Goal: Task Accomplishment & Management: Complete application form

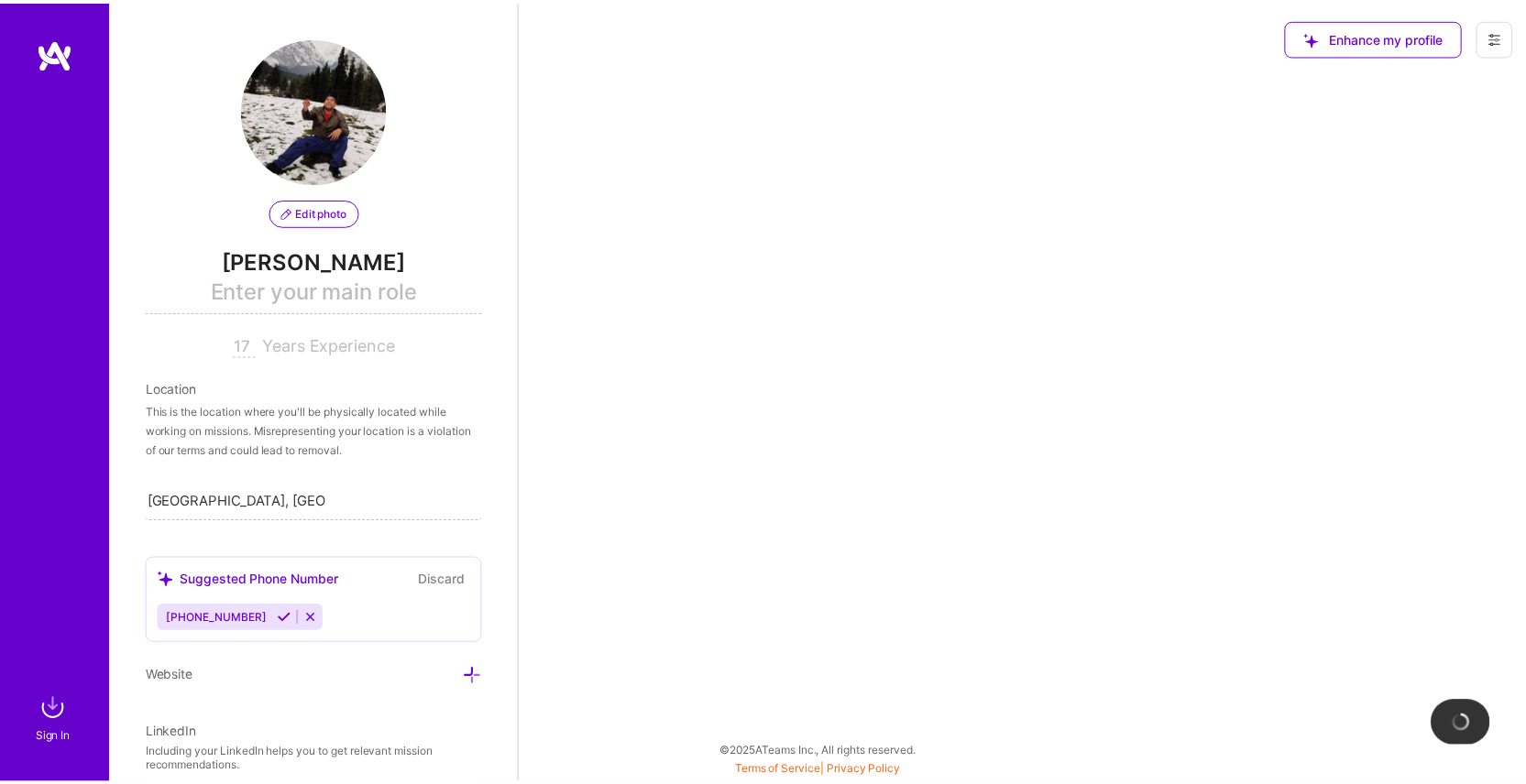
scroll to position [39, 0]
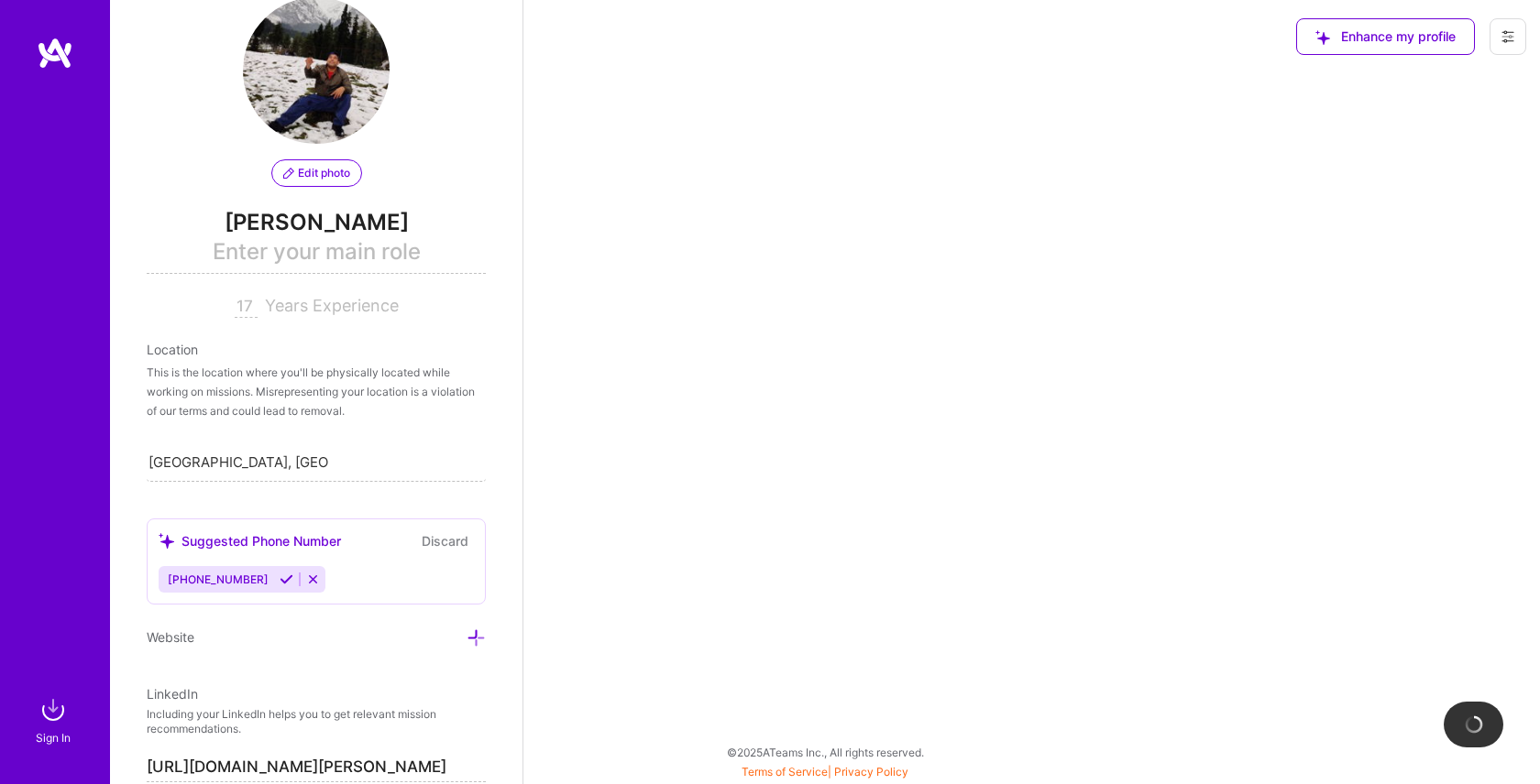
click at [53, 51] on img at bounding box center [54, 53] width 36 height 33
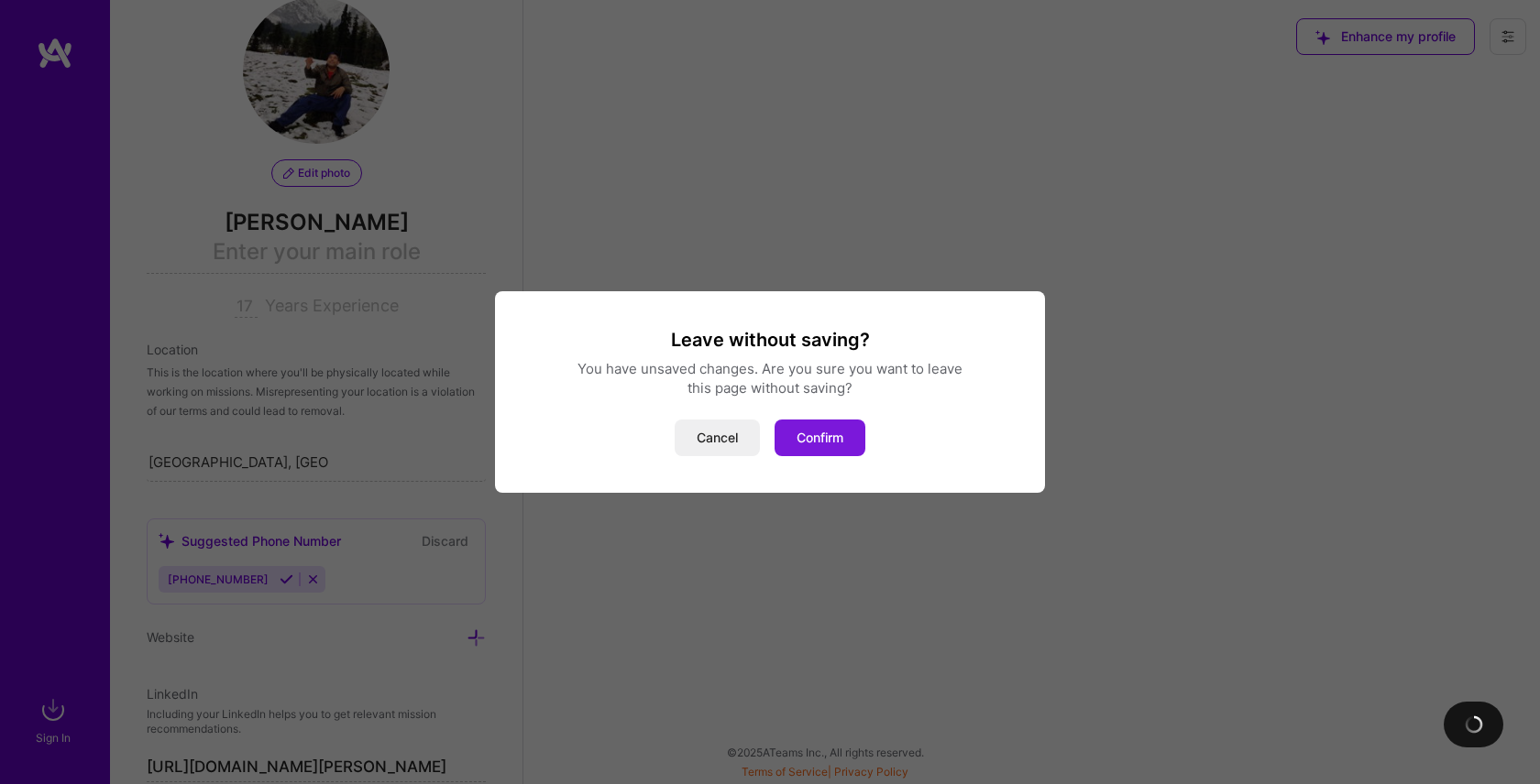
click at [802, 446] on button "Confirm" at bounding box center [820, 437] width 91 height 36
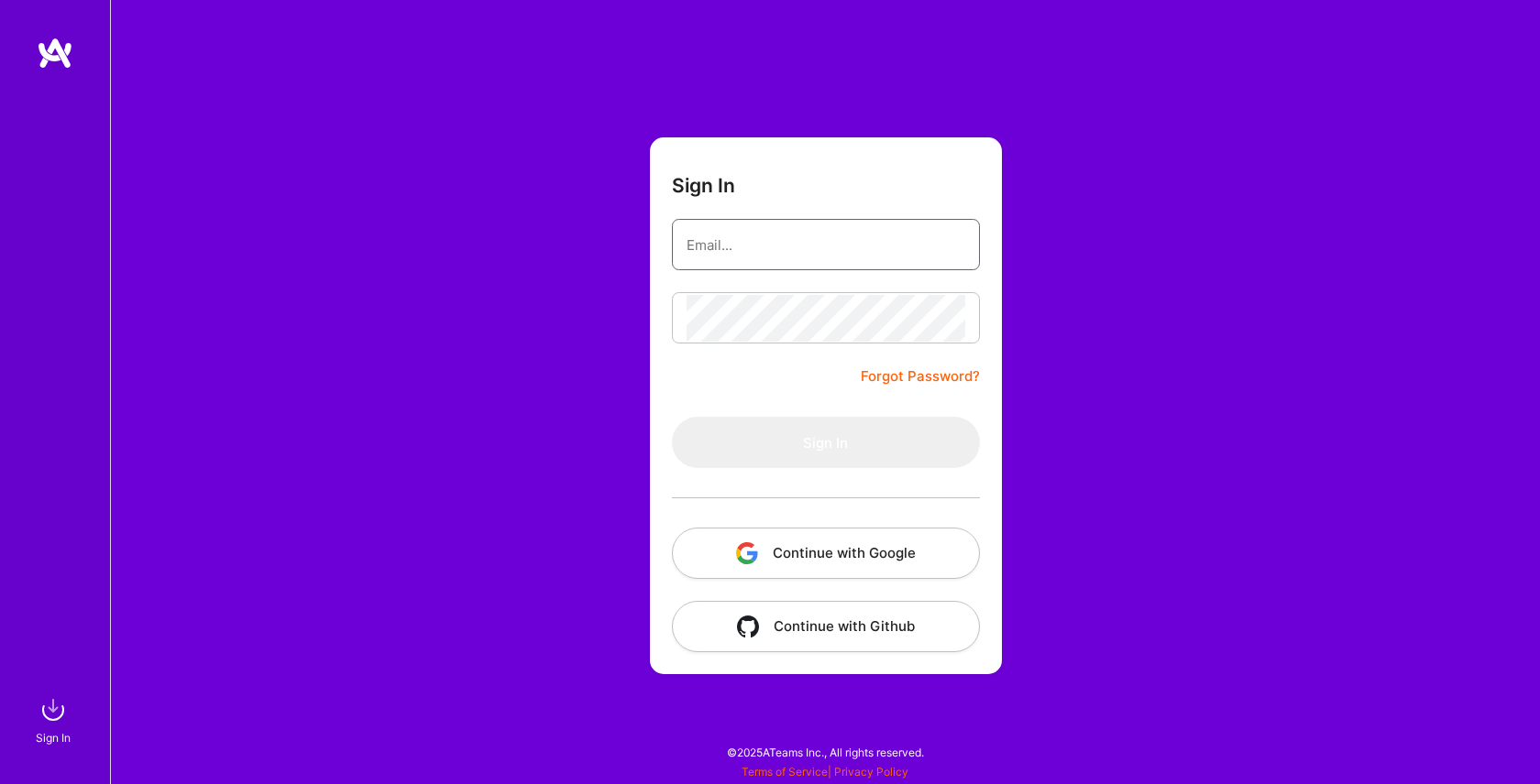
click at [809, 229] on input "email" at bounding box center [826, 244] width 279 height 47
type input "[EMAIL_ADDRESS][DOMAIN_NAME]"
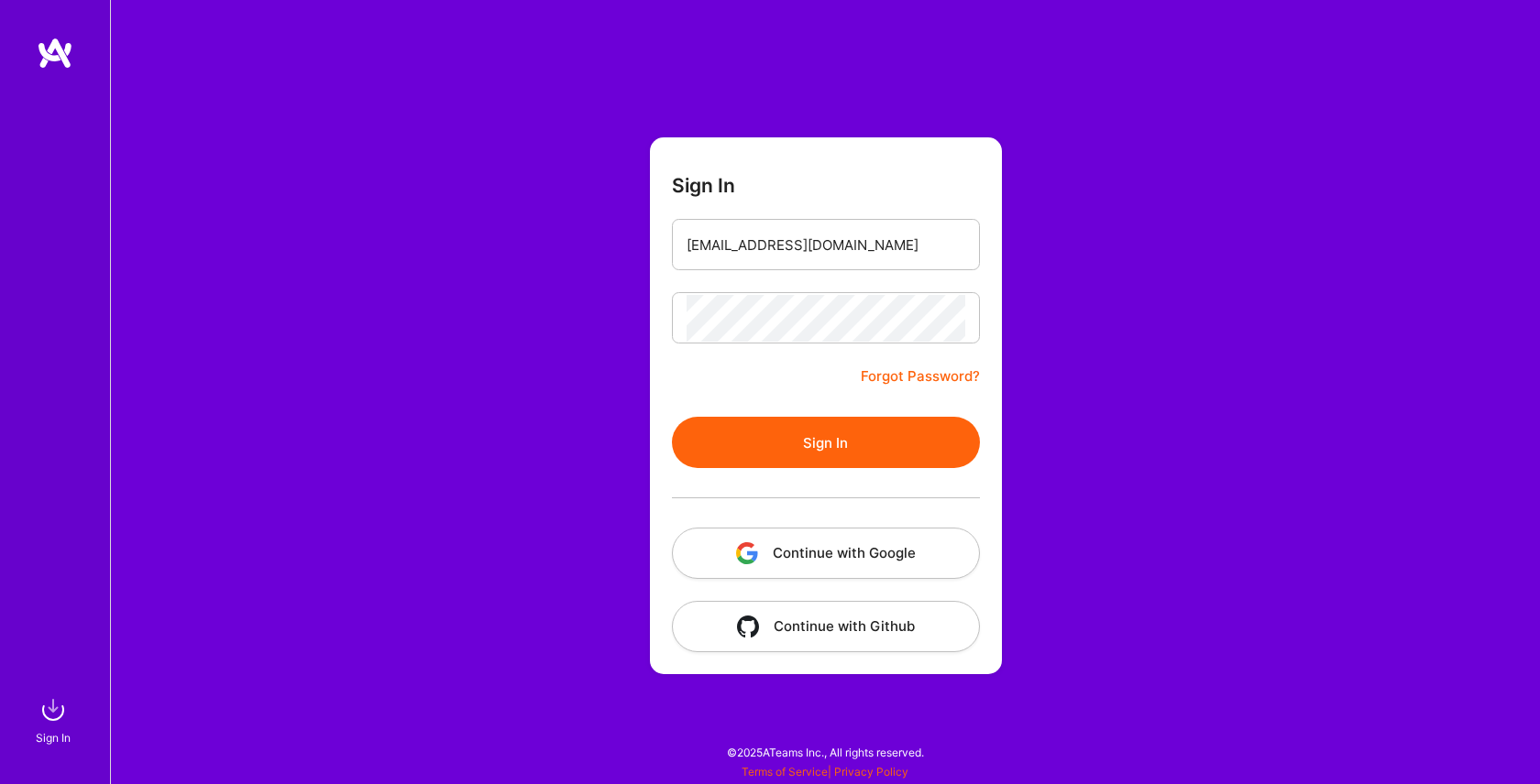
click at [848, 437] on button "Sign In" at bounding box center [825, 443] width 308 height 52
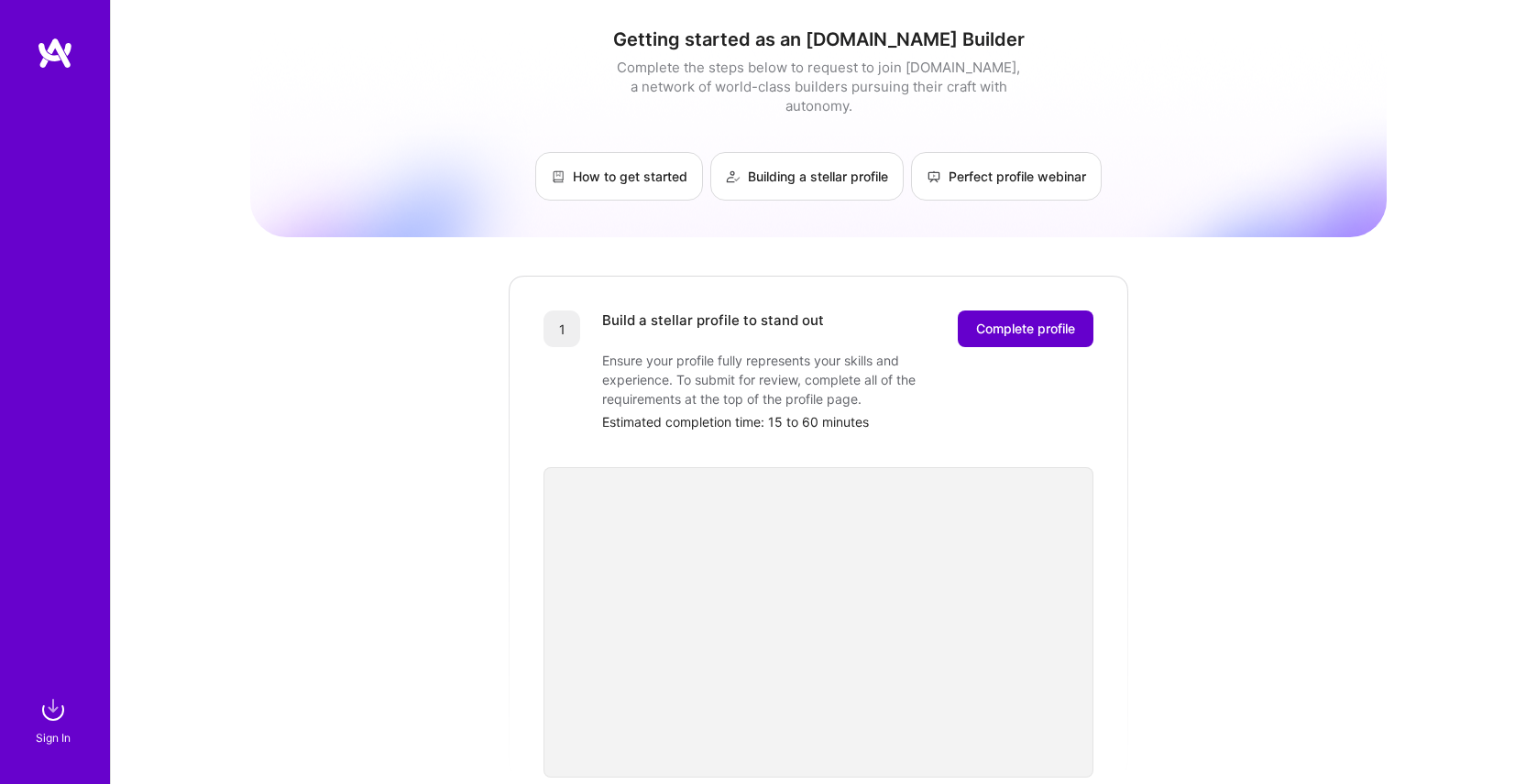
click at [1035, 320] on span "Complete profile" at bounding box center [1026, 328] width 99 height 18
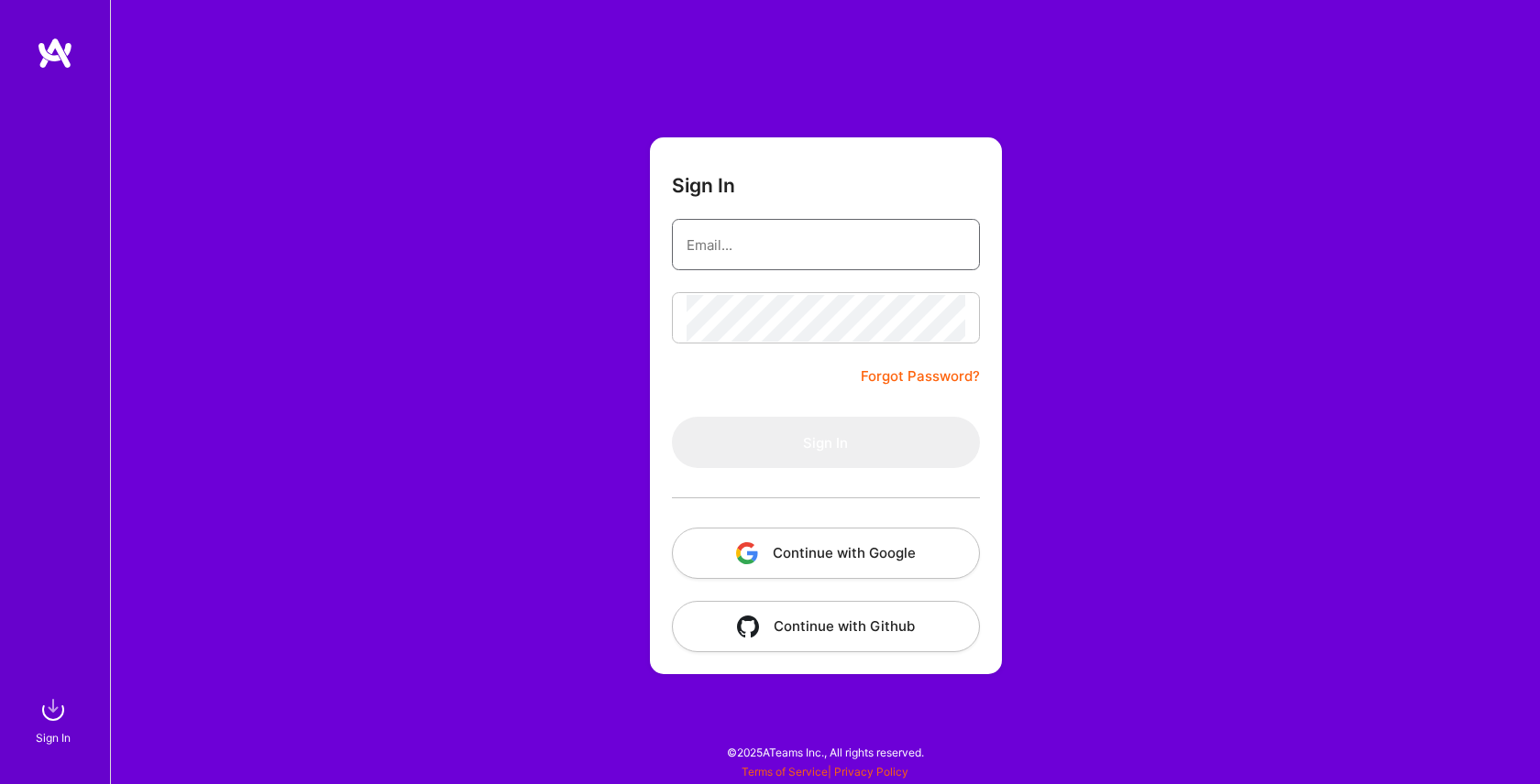
type input "[EMAIL_ADDRESS][DOMAIN_NAME]"
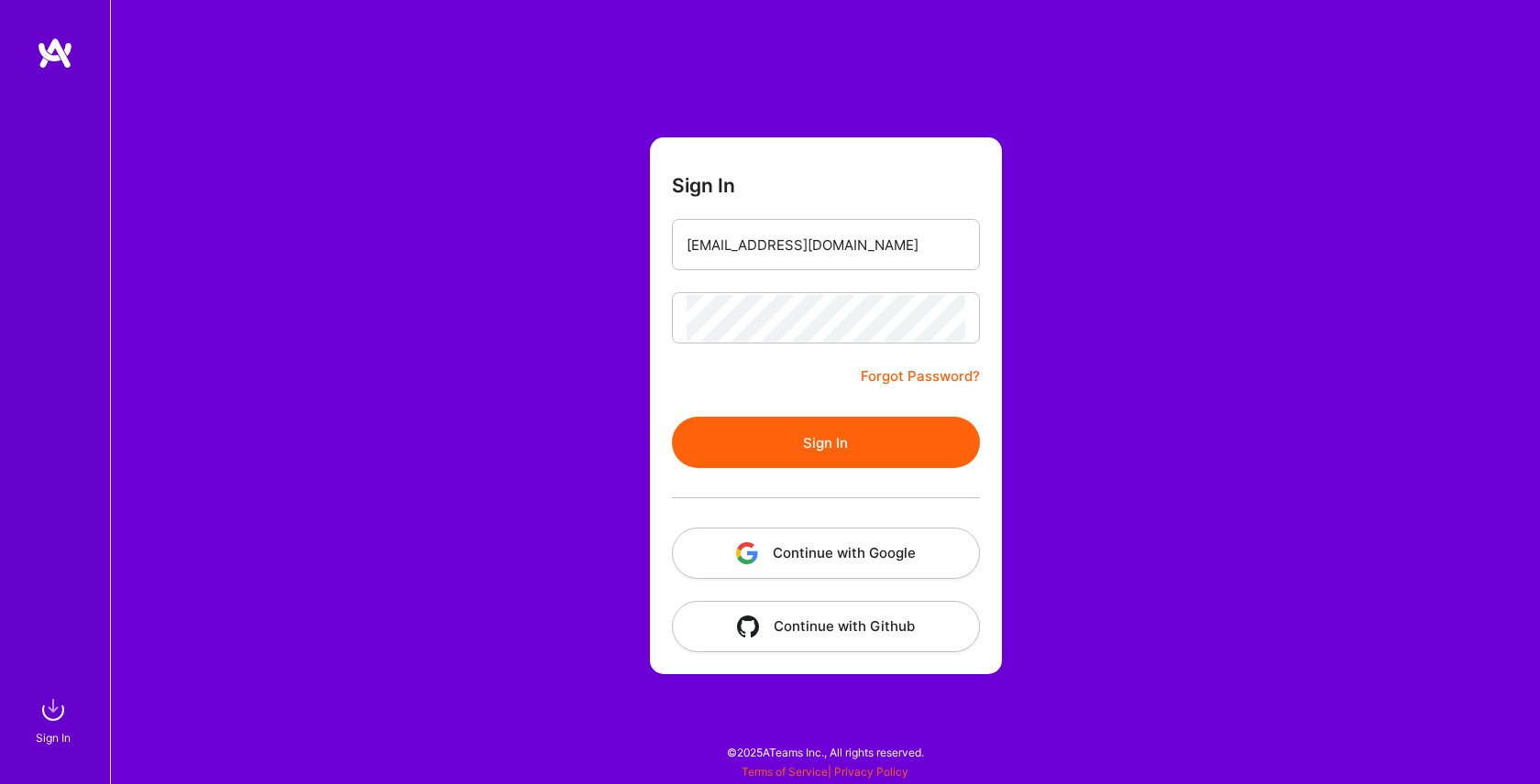
click at [859, 451] on button "Sign In" at bounding box center [825, 443] width 308 height 52
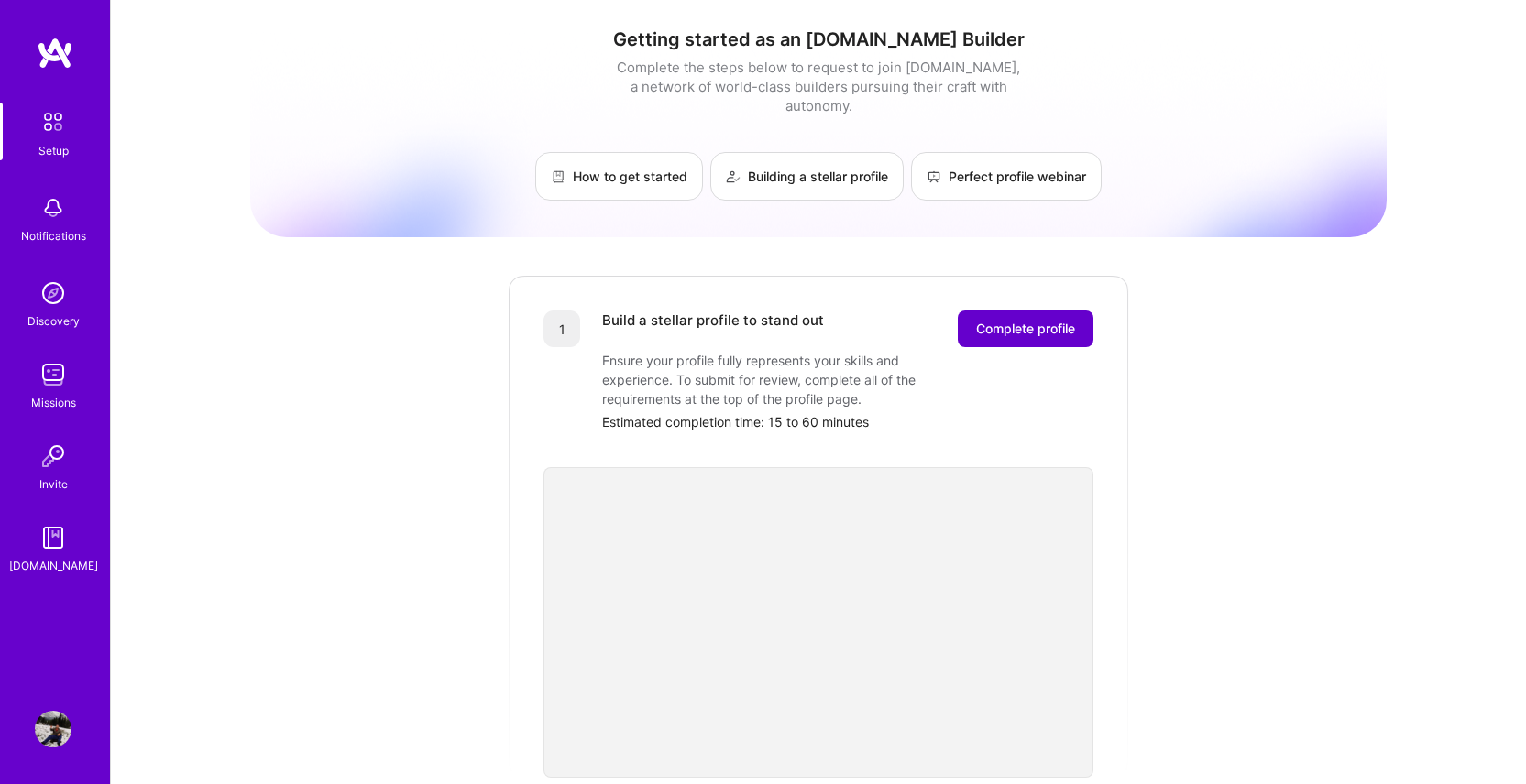
click at [1031, 320] on span "Complete profile" at bounding box center [1026, 328] width 99 height 18
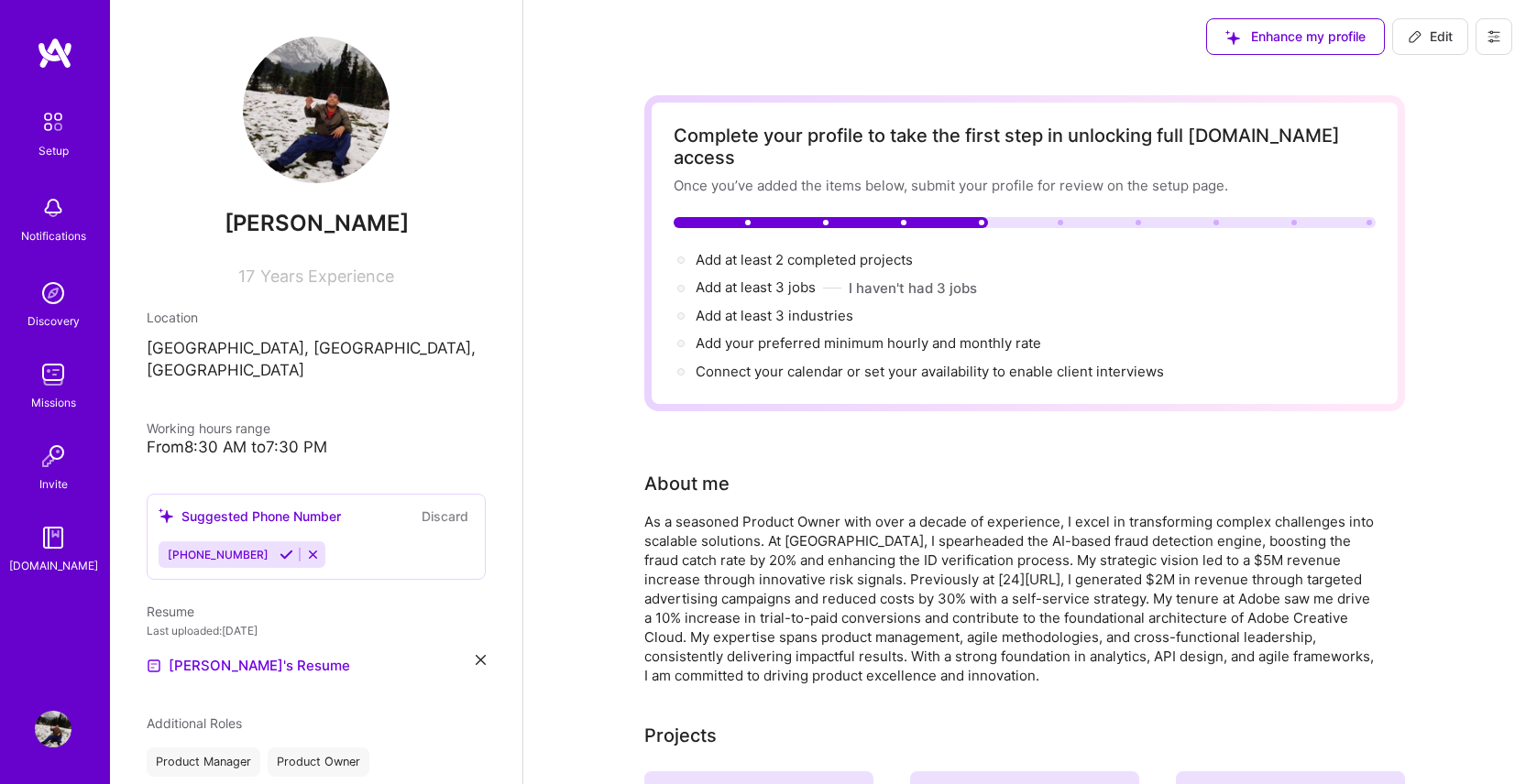
click at [246, 438] on div "From 8:30 AM to 7:30 PM" at bounding box center [316, 448] width 339 height 19
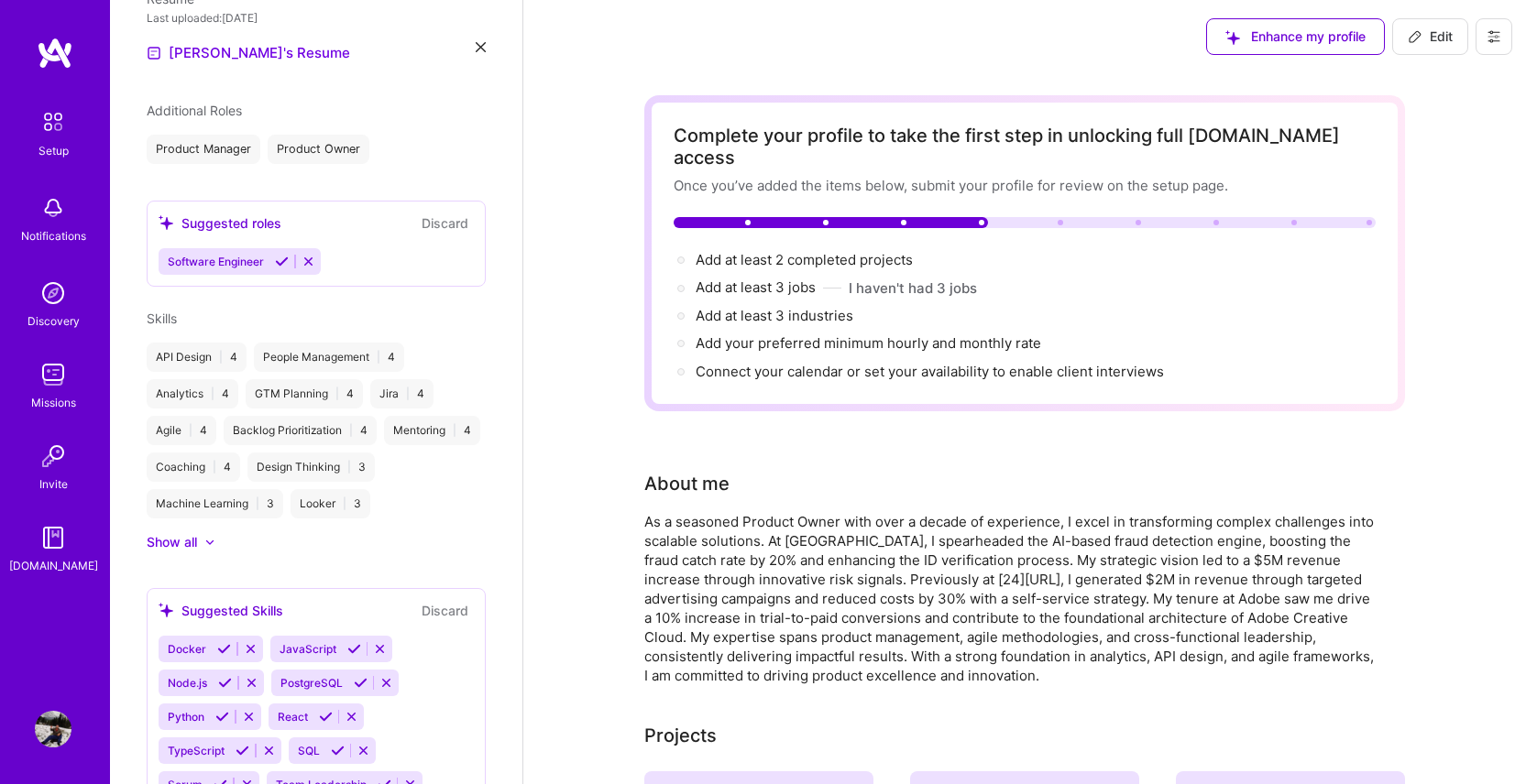
scroll to position [618, 0]
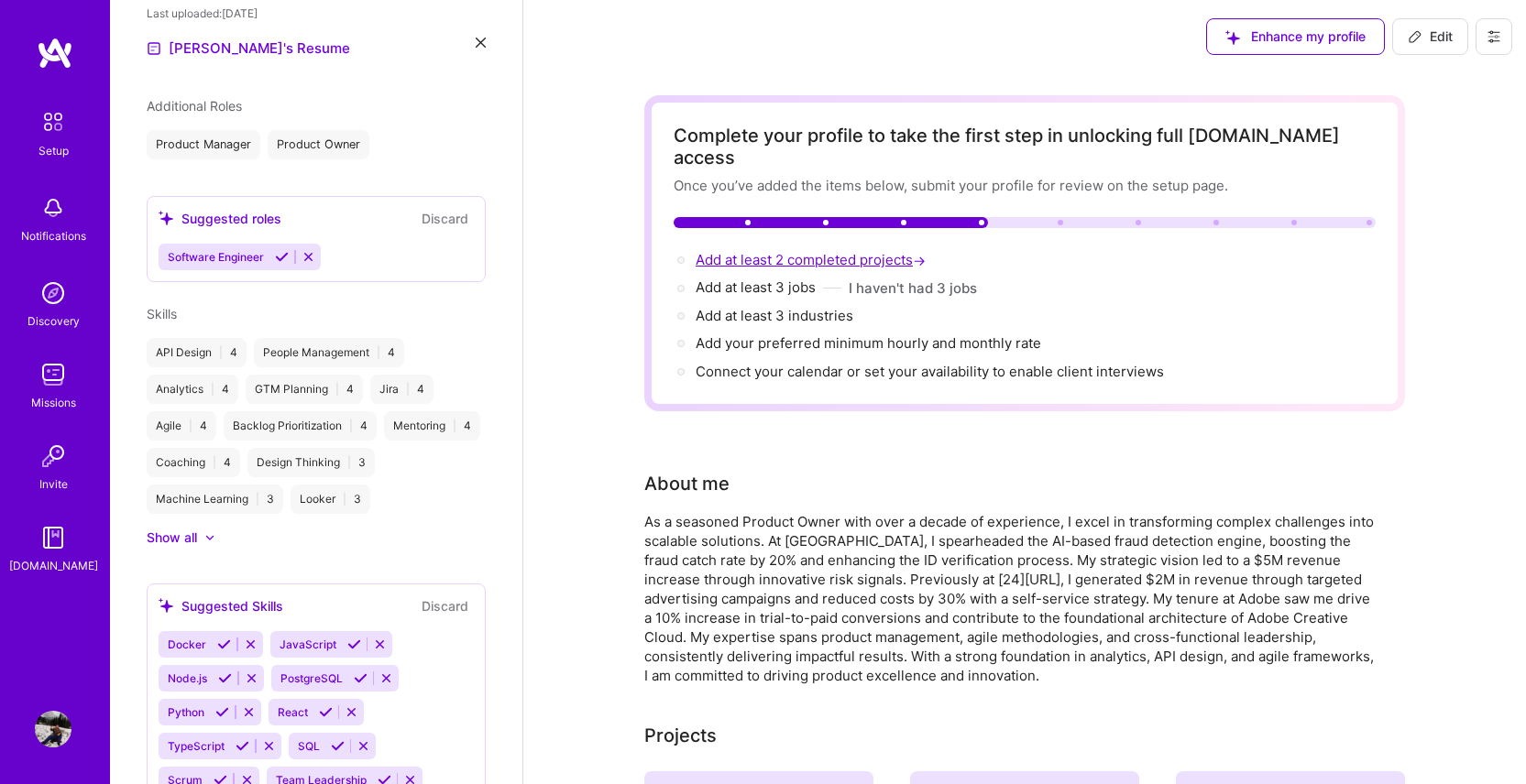
click at [793, 251] on span "Add at least 2 completed projects →" at bounding box center [812, 260] width 234 height 17
select select "US"
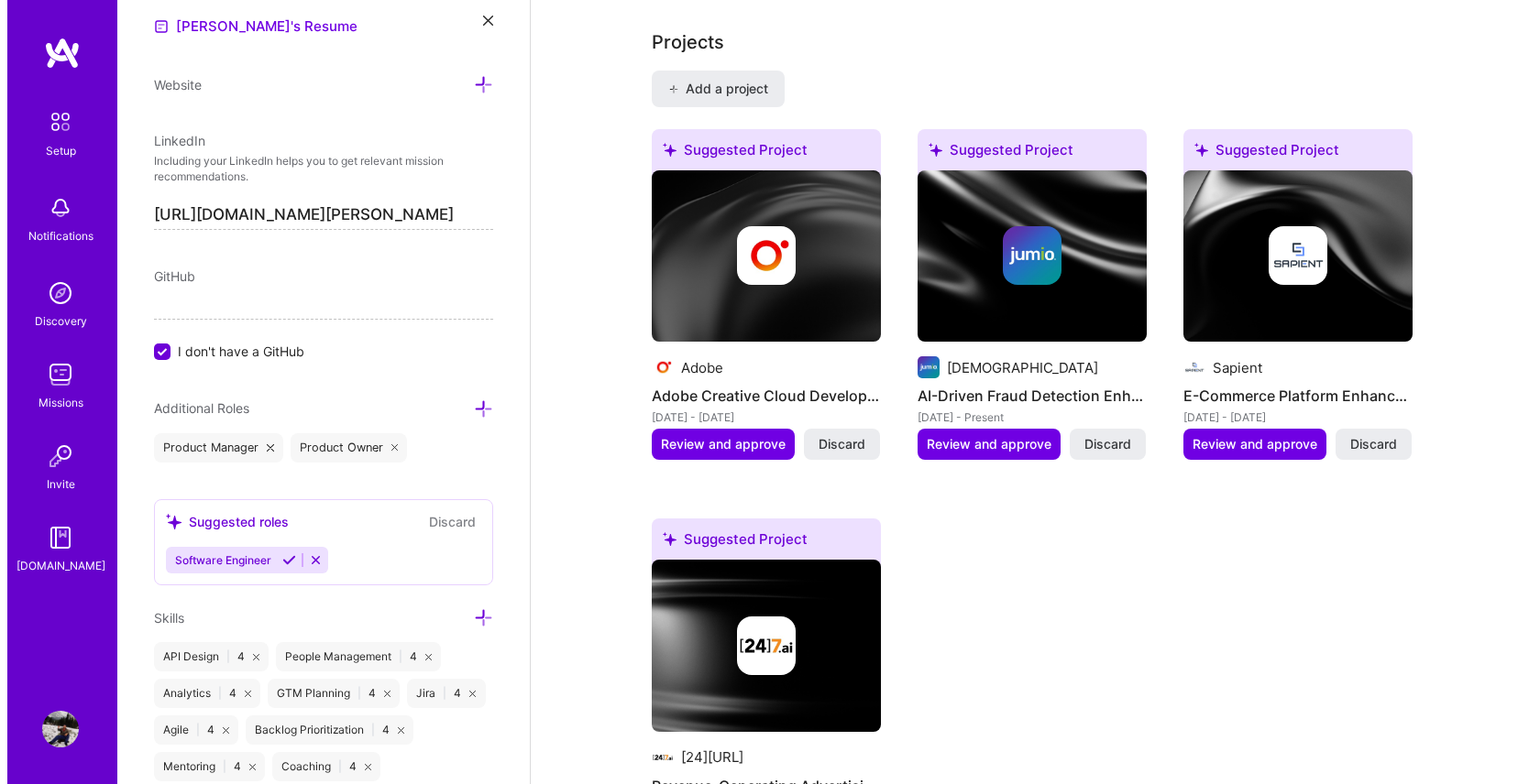
scroll to position [1583, 0]
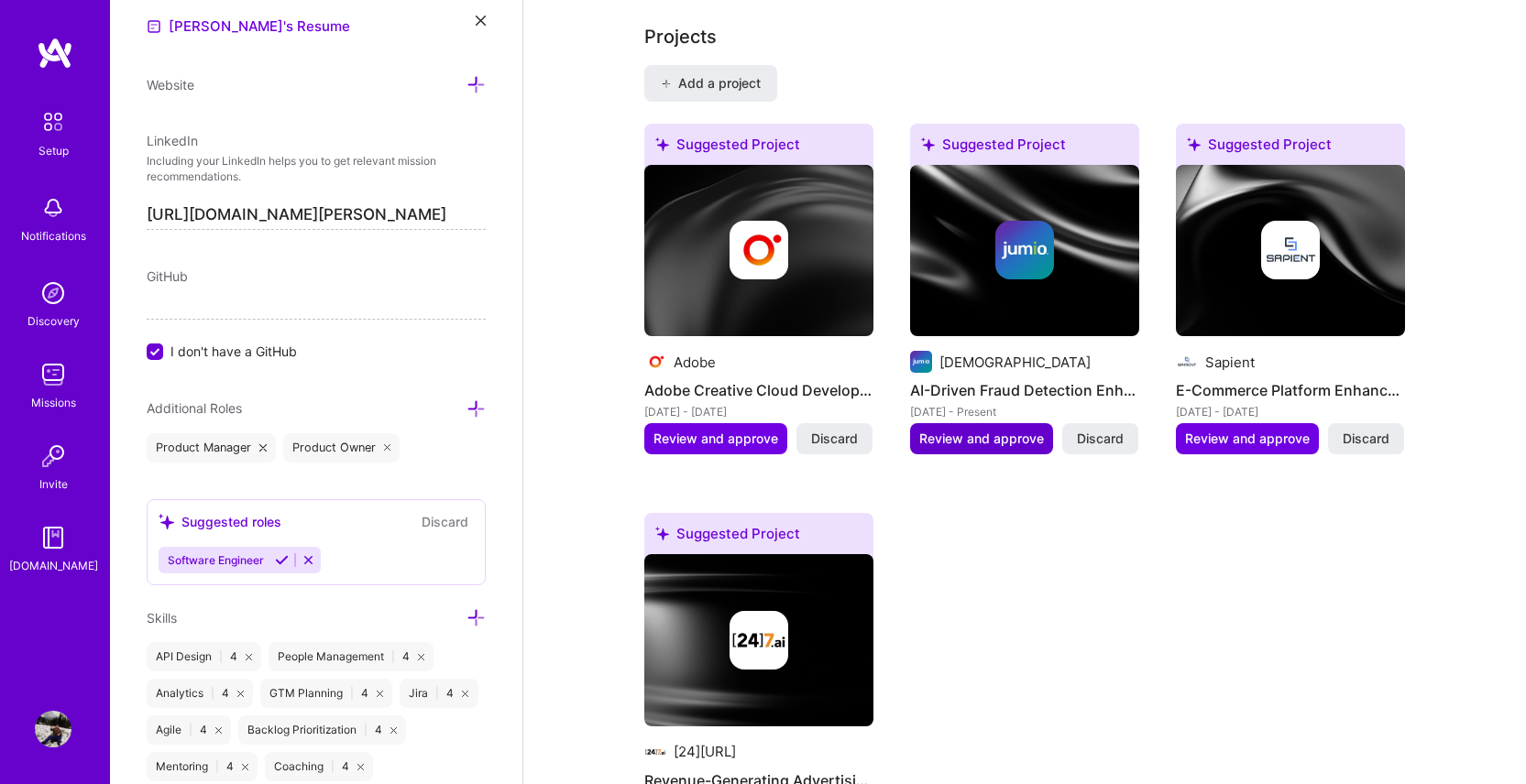
click at [986, 430] on span "Review and approve" at bounding box center [981, 438] width 124 height 18
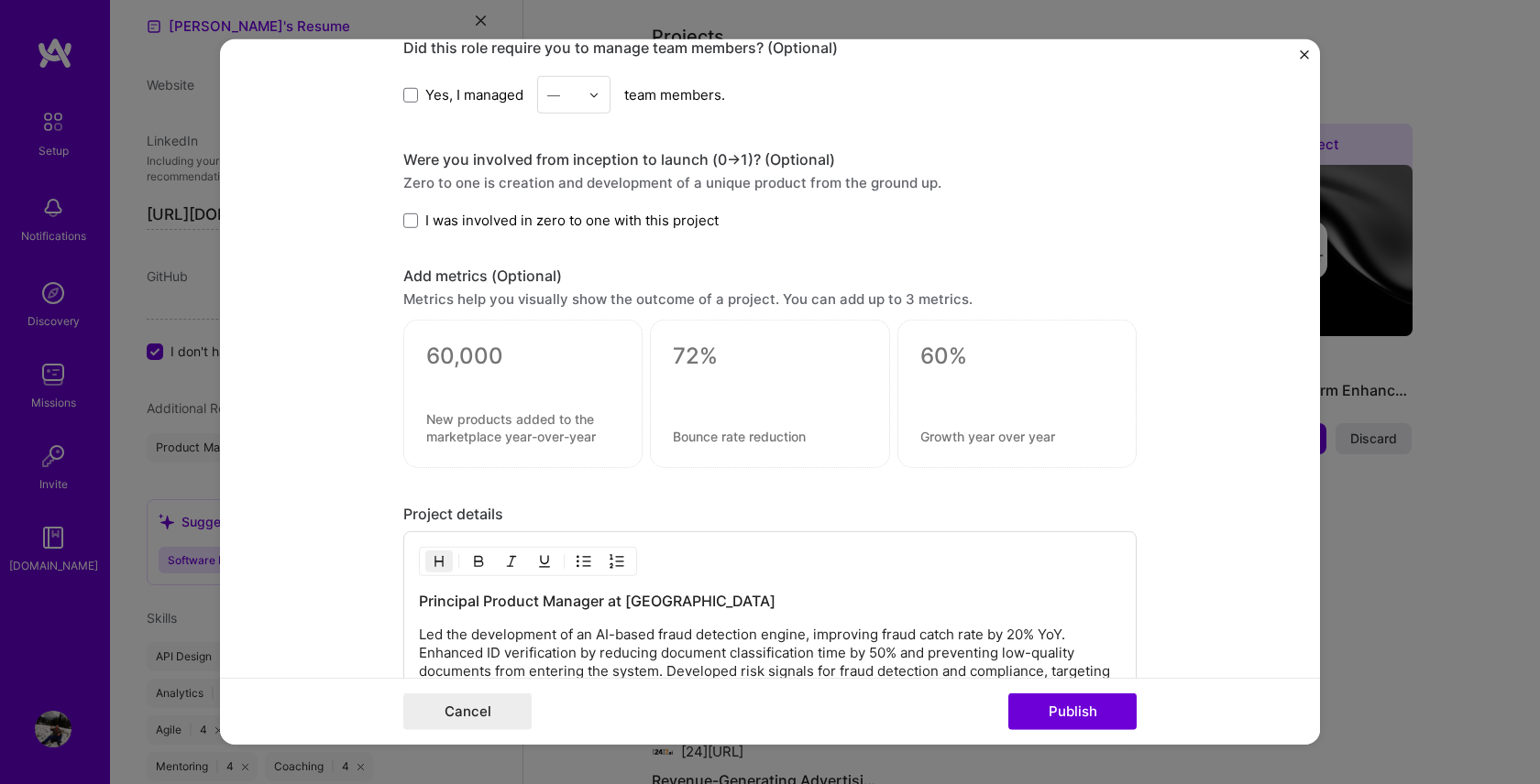
scroll to position [994, 0]
click at [668, 160] on div "Were you involved from inception to launch (0 -> 1)? (Optional)" at bounding box center [770, 161] width 734 height 19
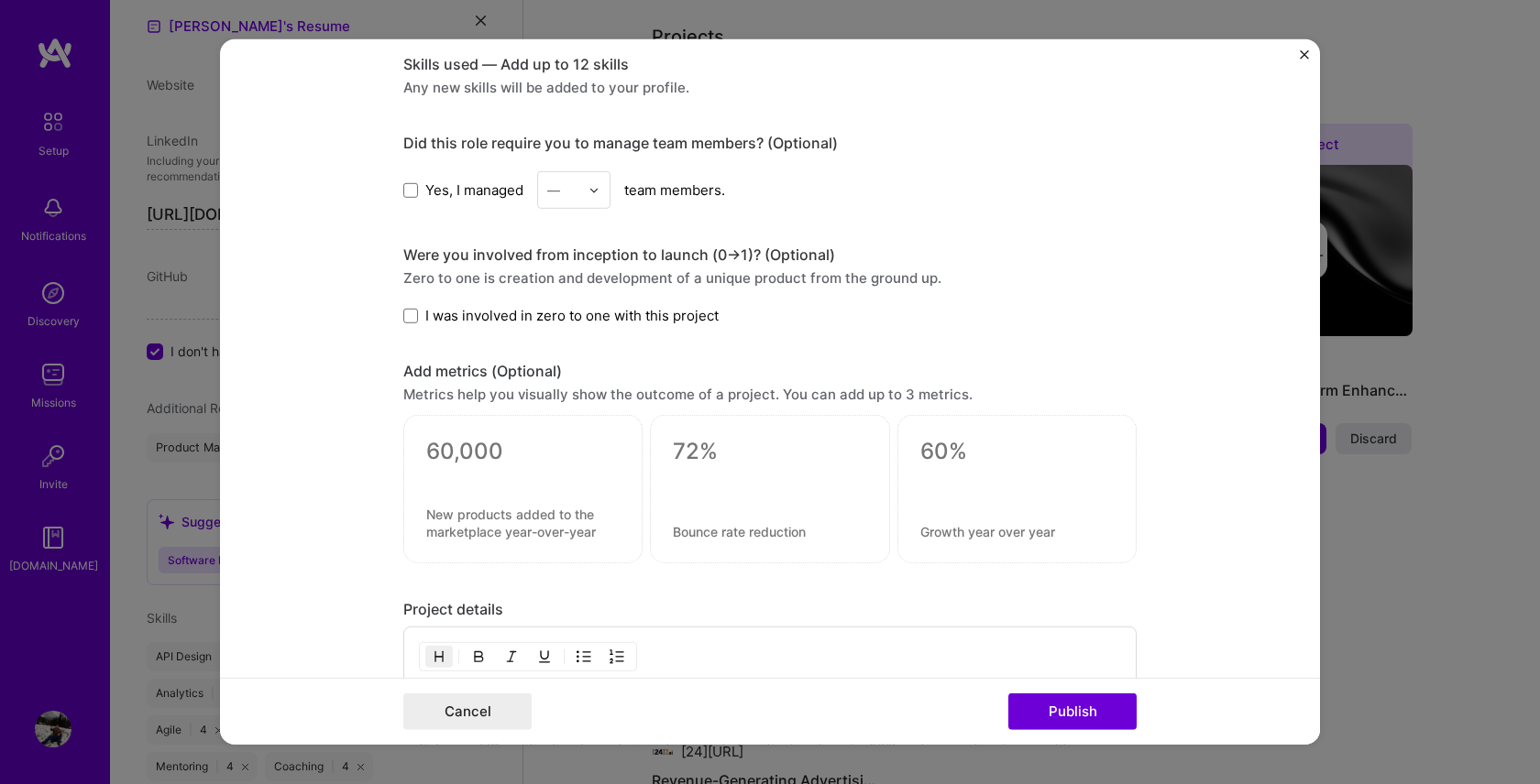
scroll to position [896, 0]
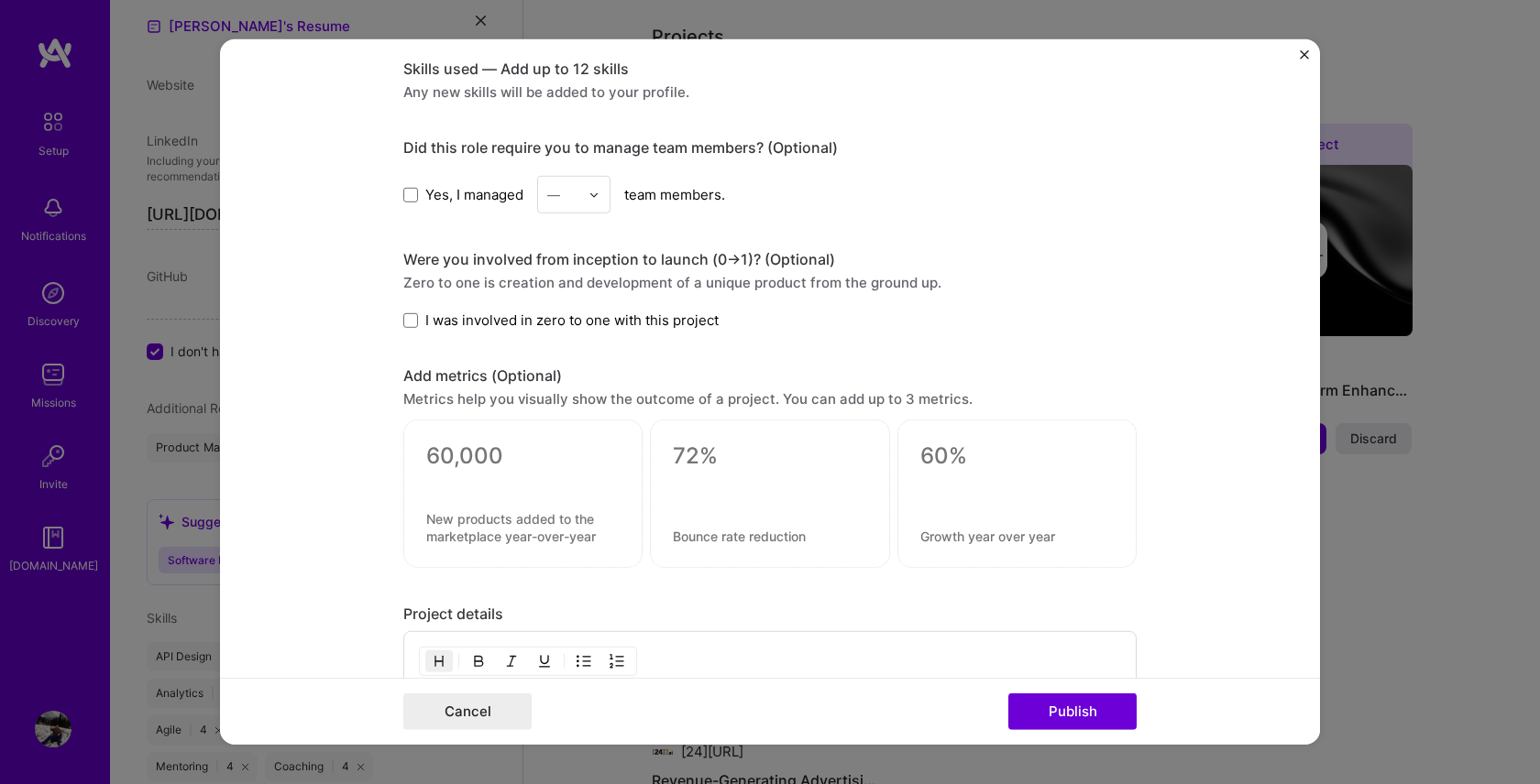
drag, startPoint x: 456, startPoint y: 147, endPoint x: 563, endPoint y: 147, distance: 107.0
click at [563, 147] on div "Did this role require you to manage team members? (Optional)" at bounding box center [770, 148] width 734 height 19
click at [404, 197] on span at bounding box center [410, 194] width 14 height 14
click at [0, 0] on input "Yes, I managed" at bounding box center [0, 0] width 0 height 0
click at [573, 198] on input "text" at bounding box center [564, 195] width 32 height 19
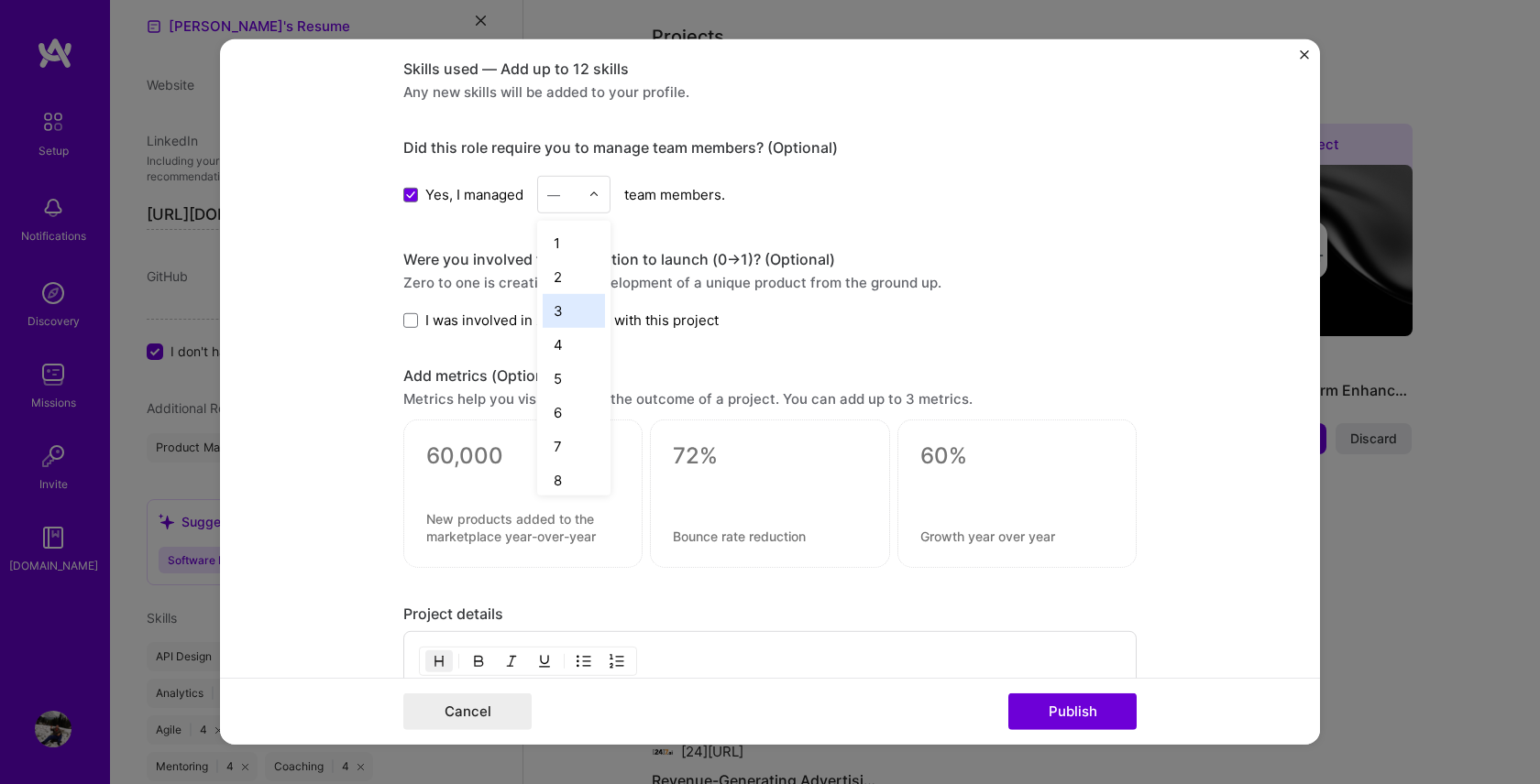
click at [555, 318] on div "3" at bounding box center [573, 311] width 62 height 34
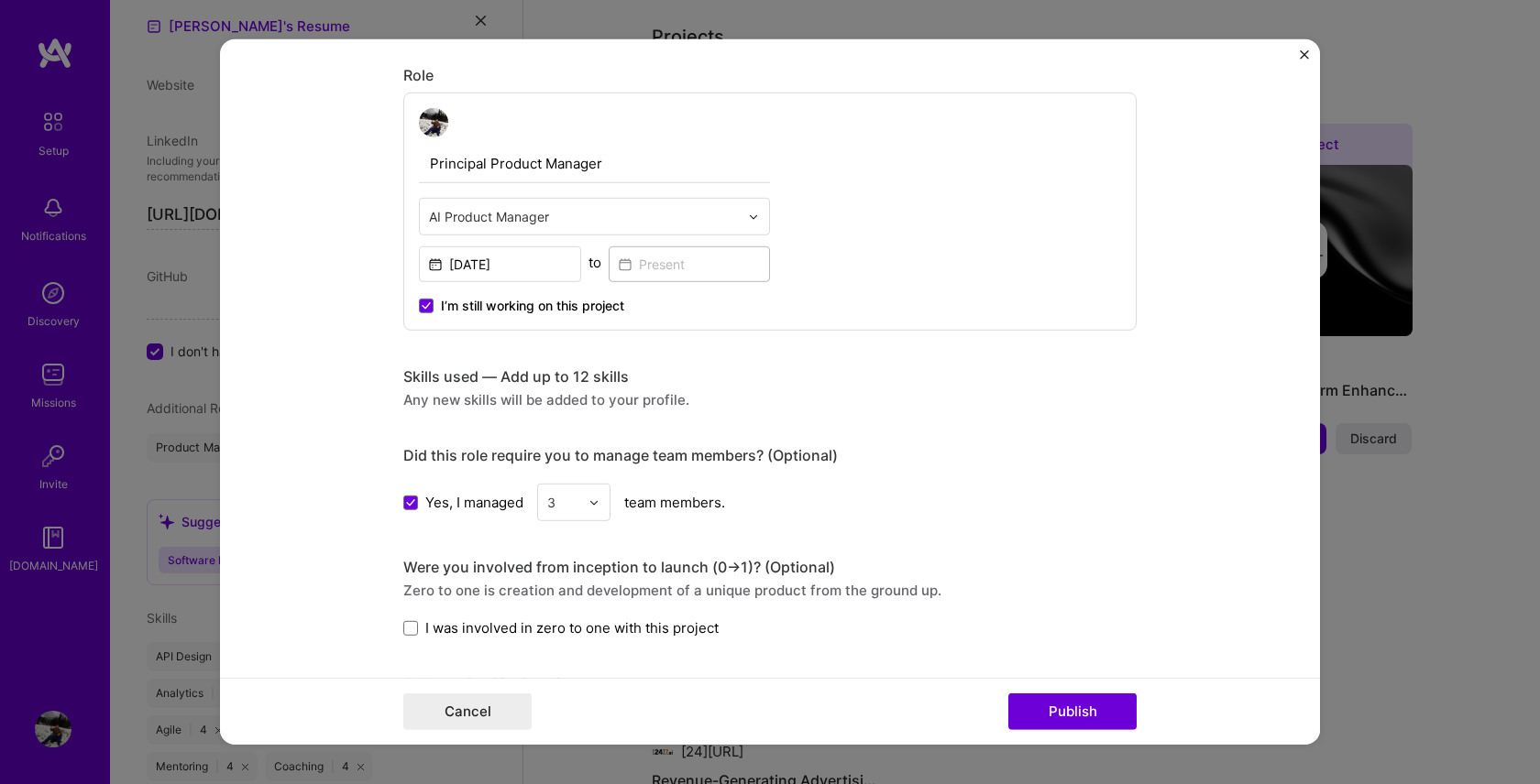
scroll to position [587, 0]
click at [421, 304] on icon at bounding box center [426, 307] width 10 height 8
click at [0, 0] on input "I’m still working on this project" at bounding box center [0, 0] width 0 height 0
click at [656, 268] on input at bounding box center [690, 265] width 162 height 35
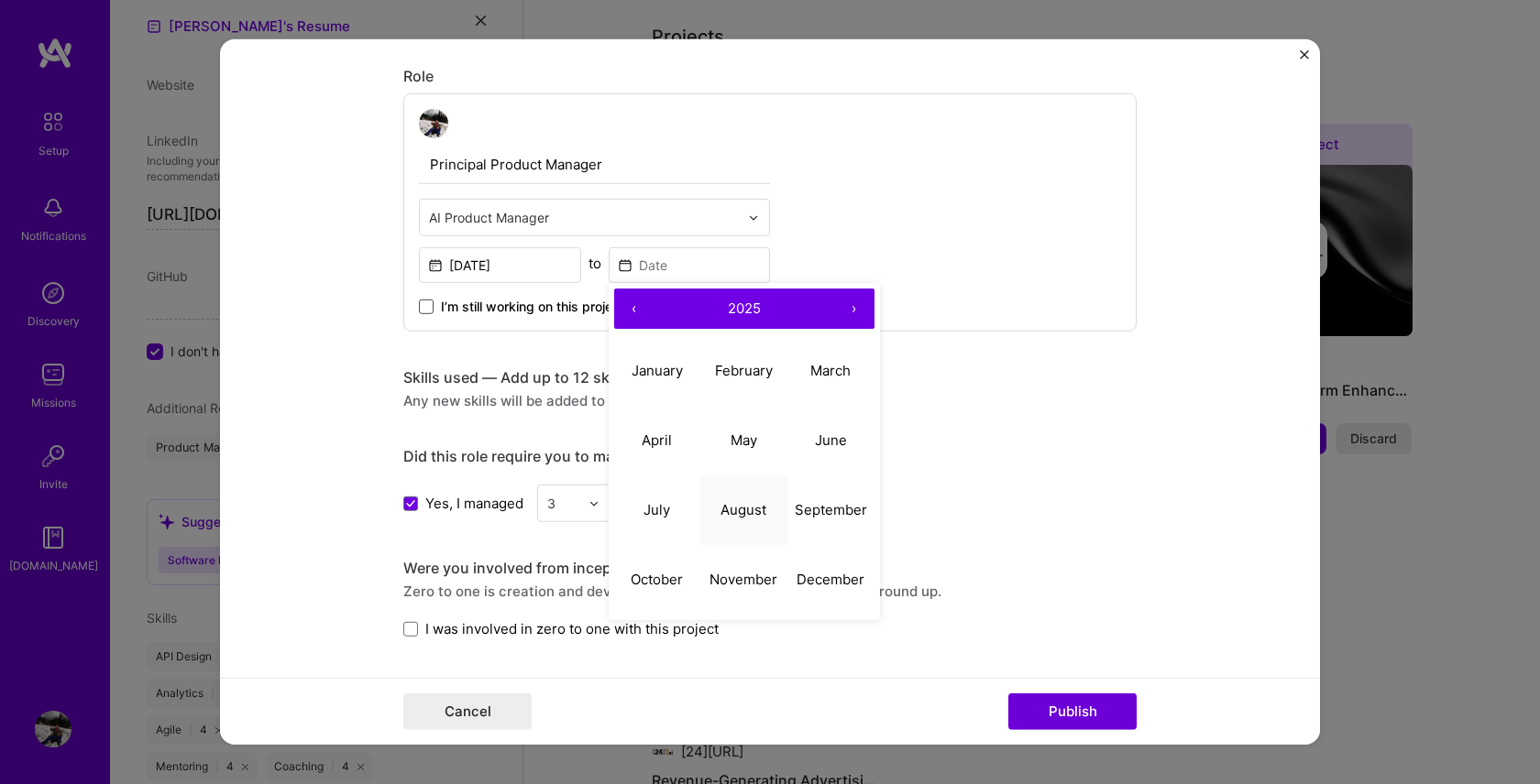
click at [762, 495] on button "August" at bounding box center [743, 509] width 87 height 70
type input "[DATE]"
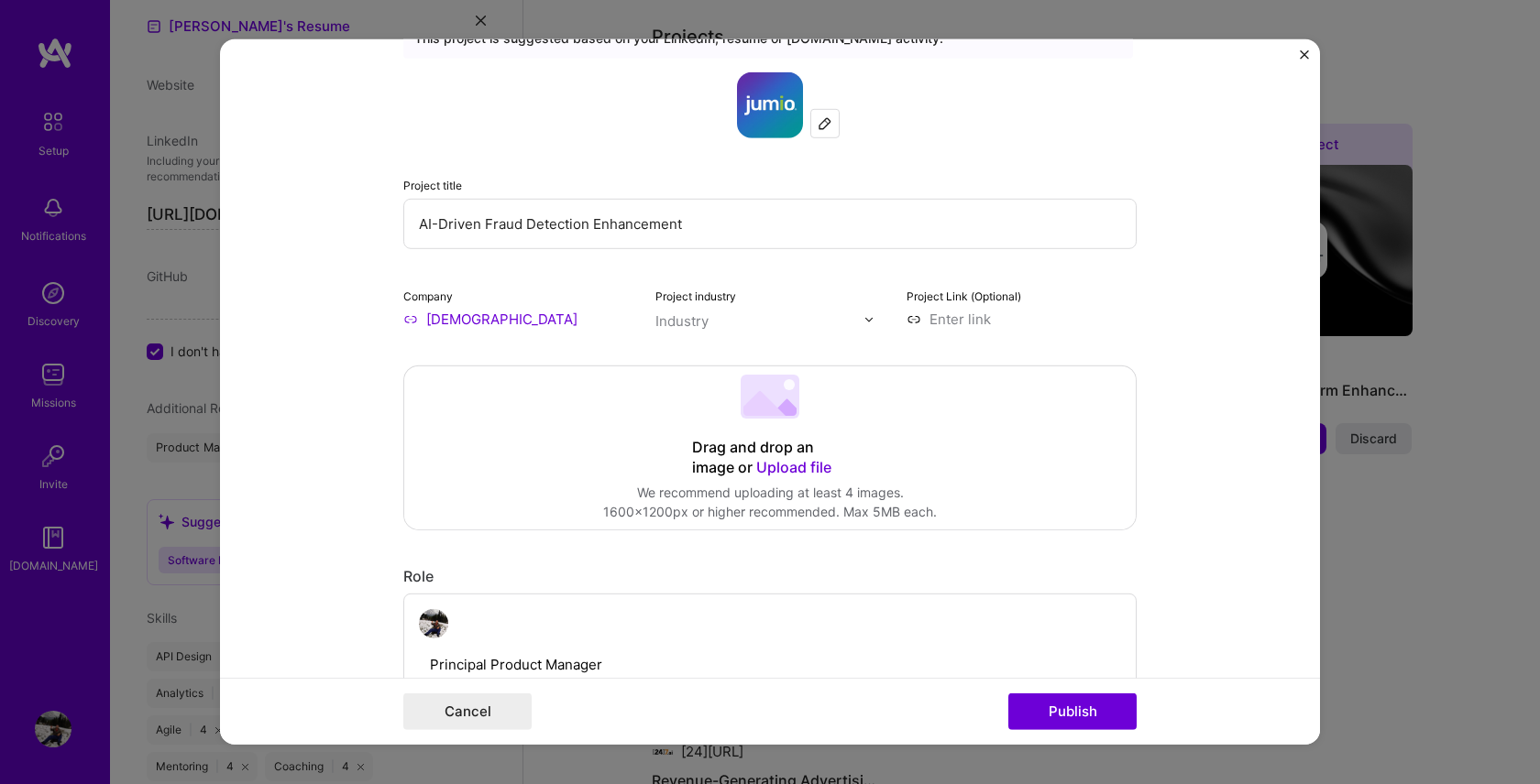
scroll to position [39, 0]
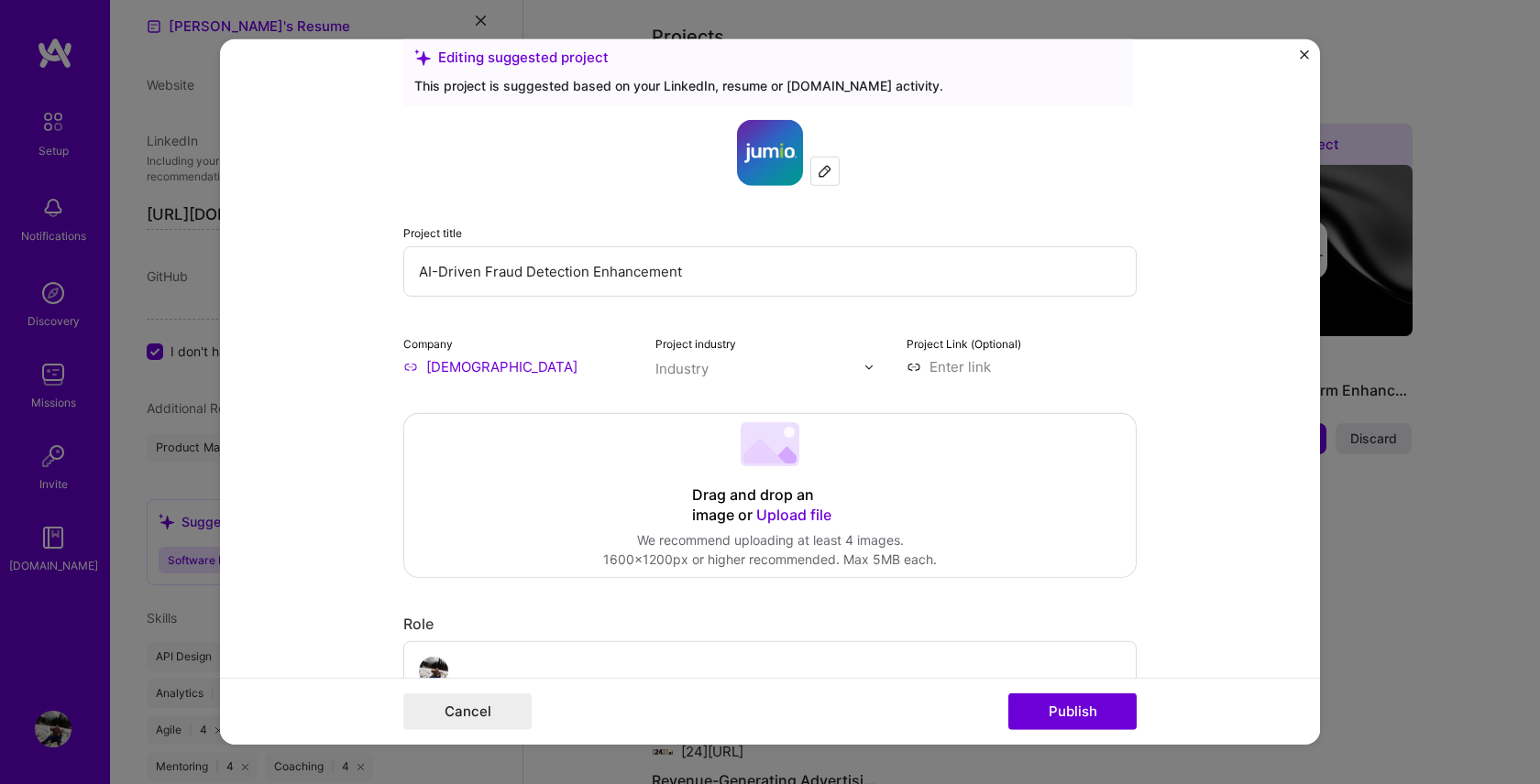
click at [628, 274] on input "AI-Driven Fraud Detection Enhancement" at bounding box center [770, 271] width 734 height 51
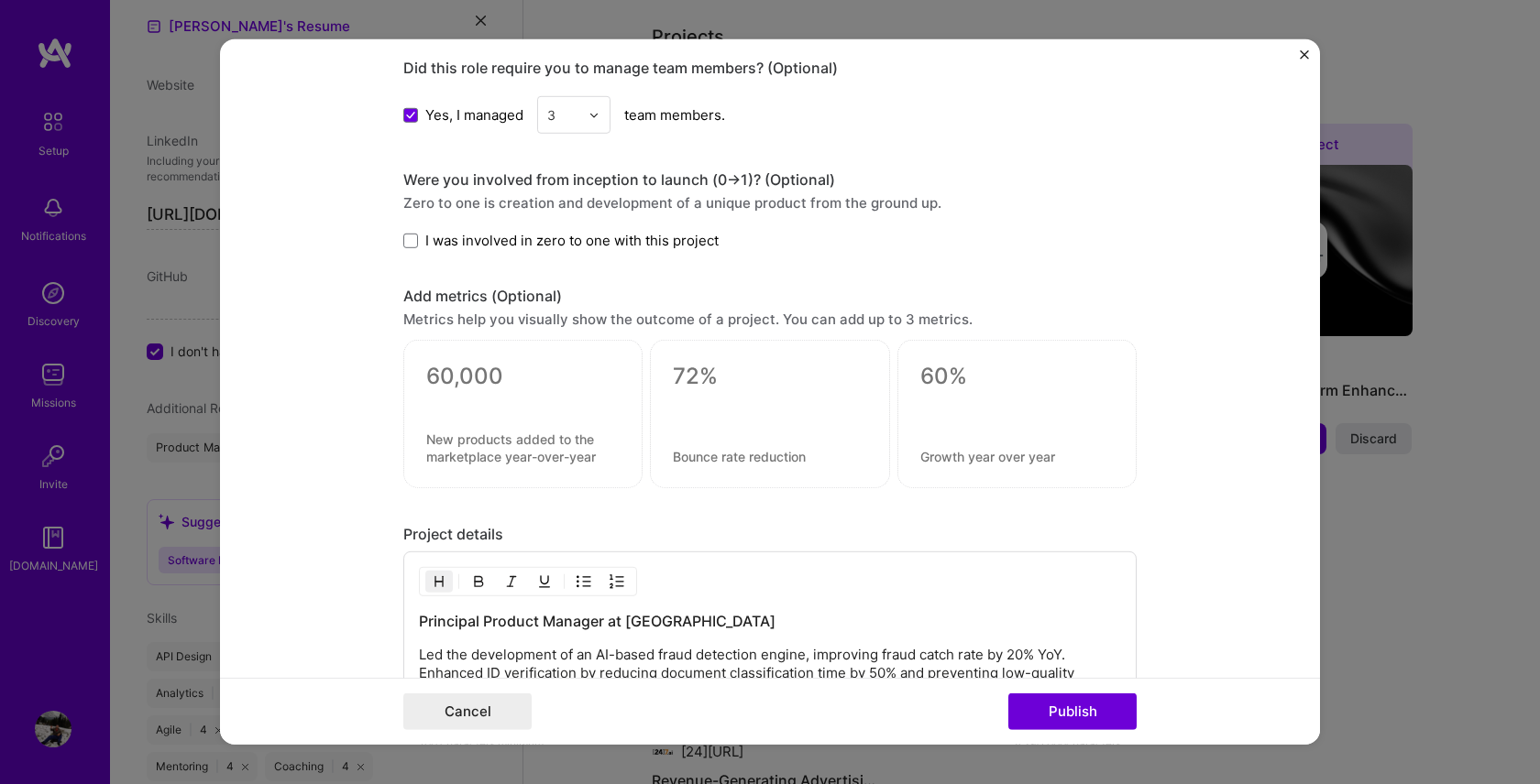
scroll to position [979, 0]
type input "AI-Driven Fraud Detection"
click at [522, 380] on textarea at bounding box center [523, 373] width 193 height 28
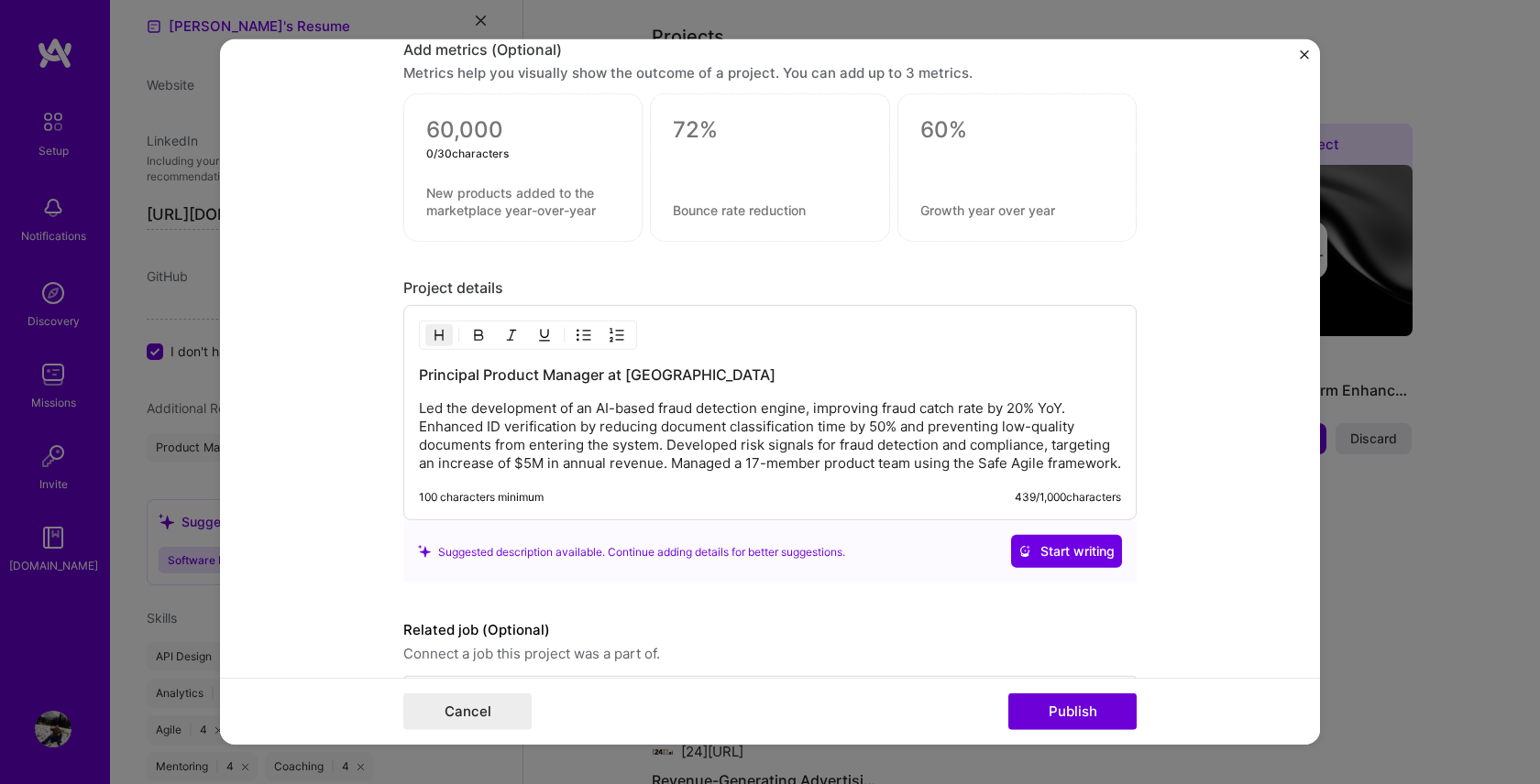
scroll to position [1224, 0]
drag, startPoint x: 500, startPoint y: 422, endPoint x: 569, endPoint y: 429, distance: 69.4
click at [569, 429] on p "Led the development of an AI-based fraud detection engine, improving fraud catc…" at bounding box center [770, 434] width 702 height 74
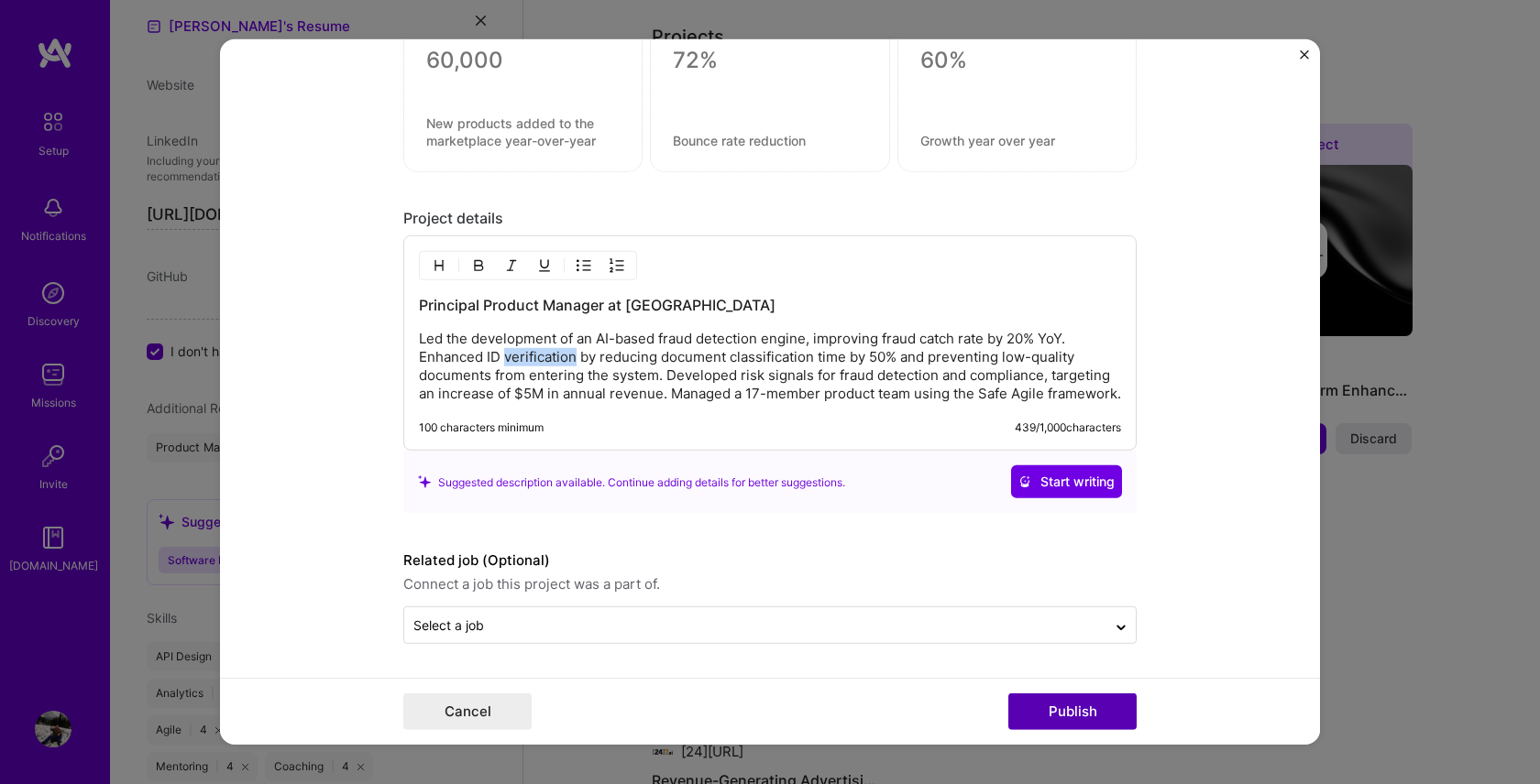
click at [1099, 713] on button "Publish" at bounding box center [1072, 711] width 128 height 36
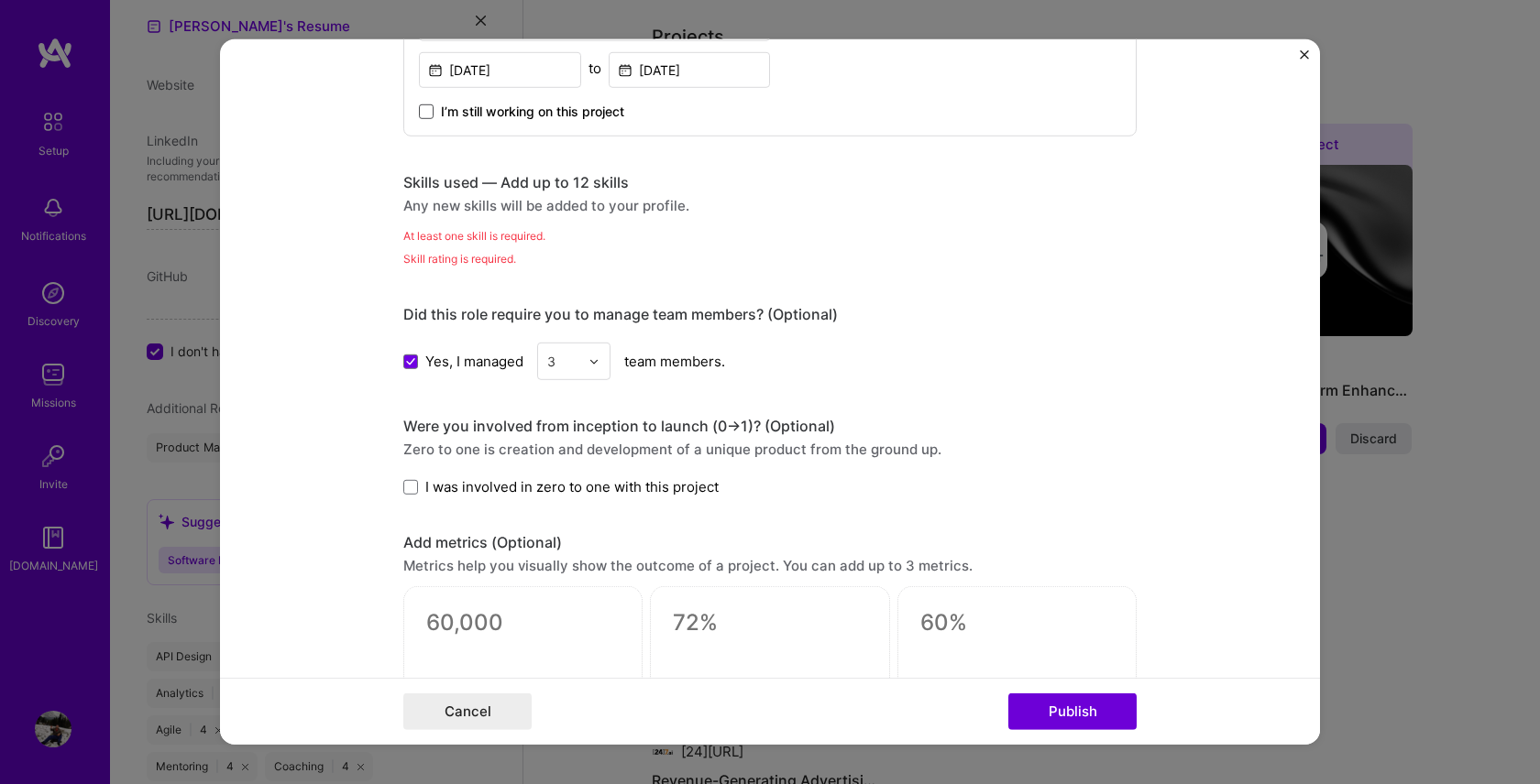
scroll to position [780, 0]
click at [575, 244] on div "At least one skill is required." at bounding box center [770, 239] width 734 height 19
click at [509, 245] on div "At least one skill is required." at bounding box center [770, 239] width 734 height 19
click at [525, 212] on div "Any new skills will be added to your profile." at bounding box center [770, 208] width 734 height 19
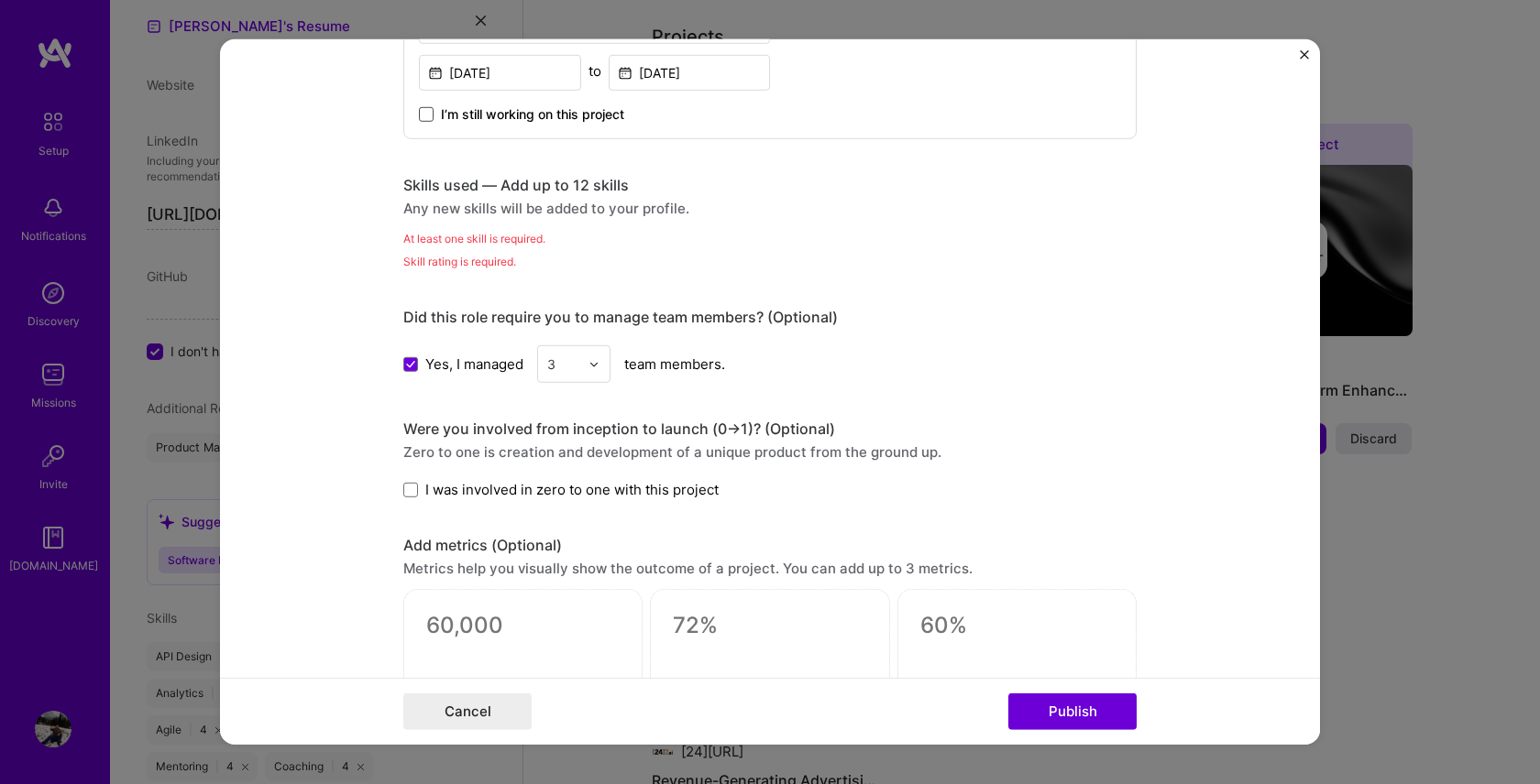
click at [487, 213] on div "Any new skills will be added to your profile." at bounding box center [770, 208] width 734 height 19
click at [512, 193] on div "Skills used — Add up to 12 skills" at bounding box center [770, 185] width 734 height 19
click at [516, 178] on div "Skills used — Add up to 12 skills" at bounding box center [770, 185] width 734 height 19
click at [497, 258] on div "Skill rating is required." at bounding box center [770, 262] width 734 height 19
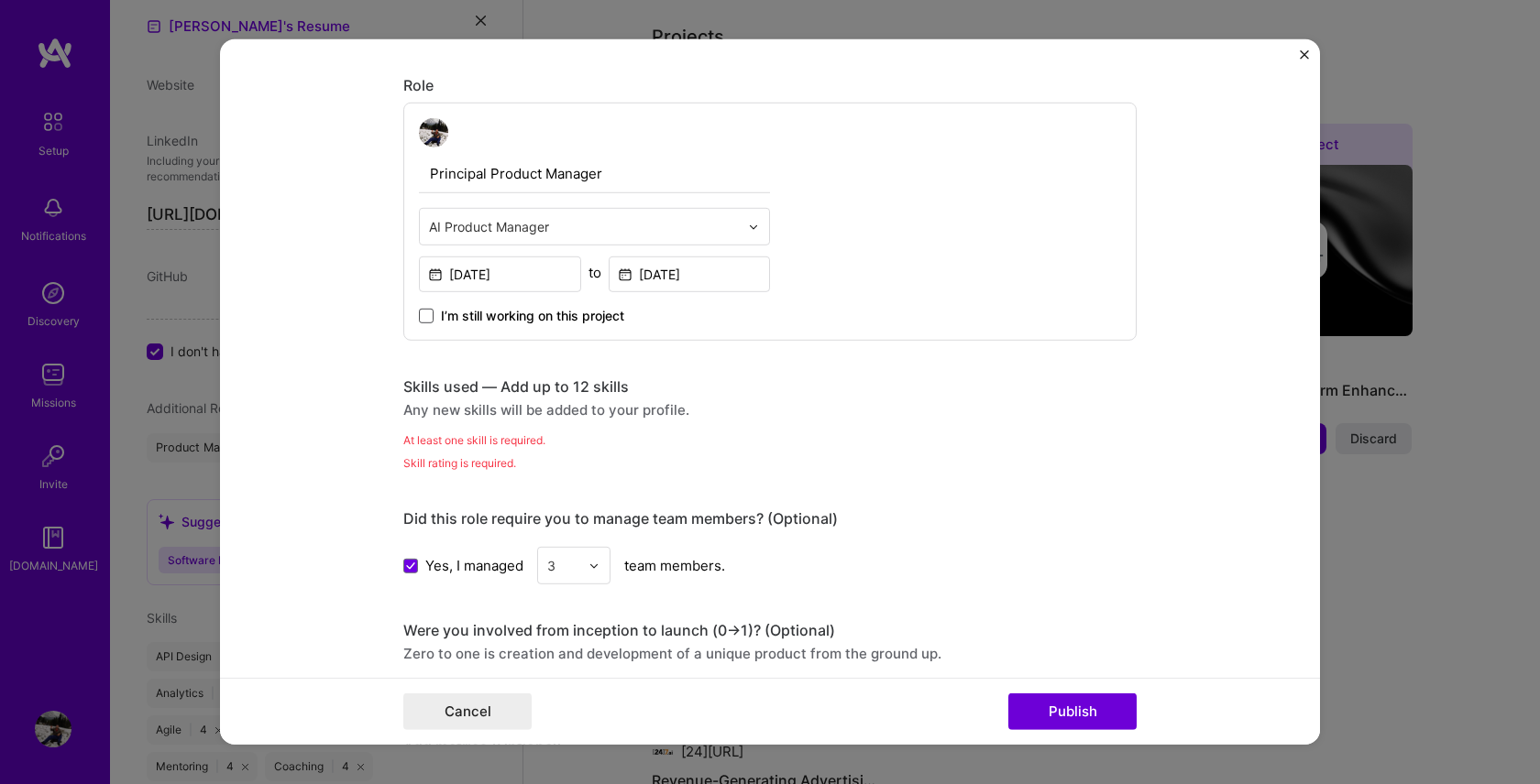
click at [474, 430] on div "Skills used — Add up to 12 skills Any new skills will be added to your profile.…" at bounding box center [770, 425] width 734 height 95
click at [491, 412] on div "Any new skills will be added to your profile." at bounding box center [770, 410] width 734 height 19
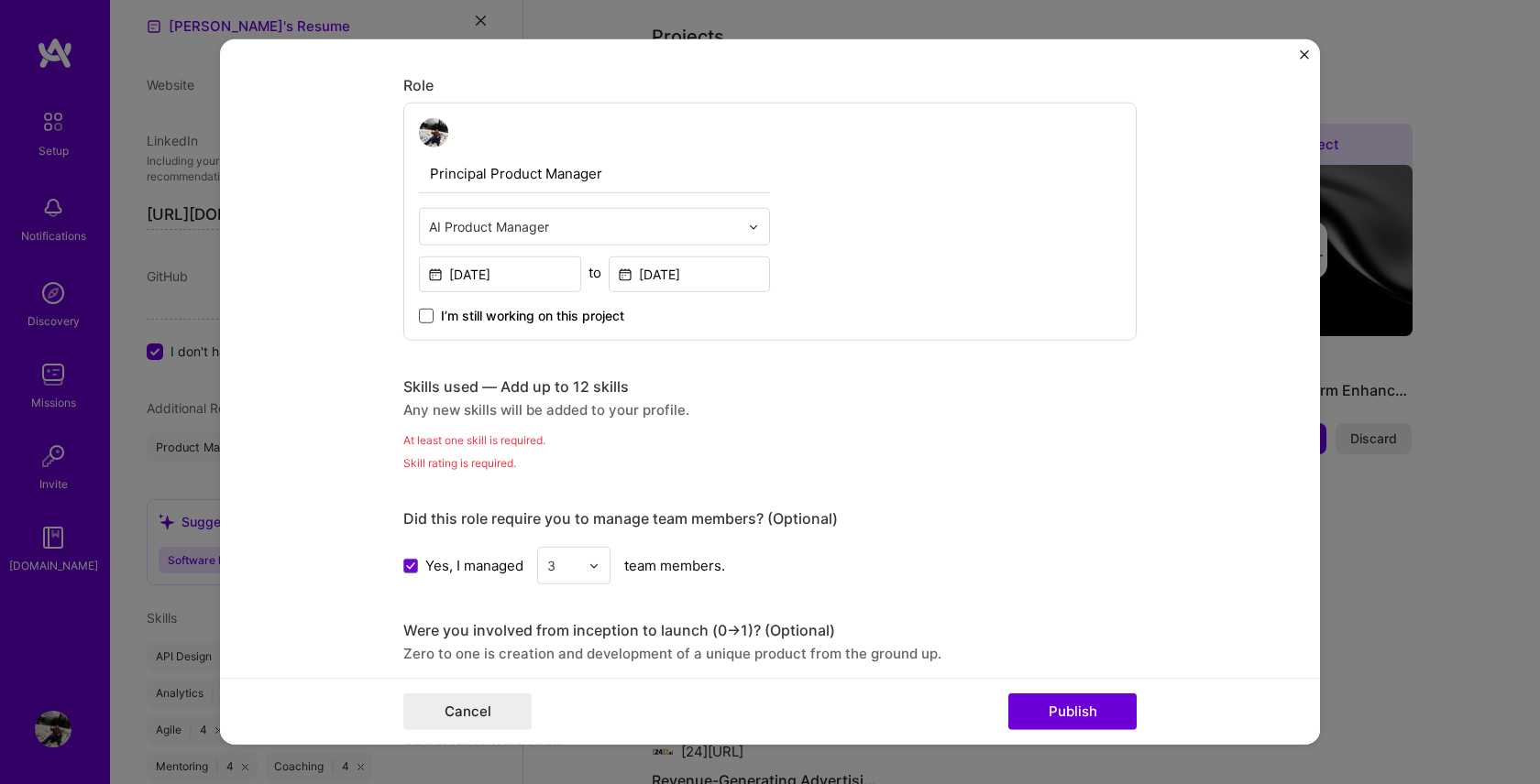
click at [485, 435] on div "At least one skill is required." at bounding box center [770, 440] width 734 height 19
click at [480, 475] on div "Editing suggested project This project is suggested based on your LinkedIn, res…" at bounding box center [770, 454] width 734 height 1913
click at [543, 383] on div "Skills used — Add up to 12 skills" at bounding box center [770, 387] width 734 height 19
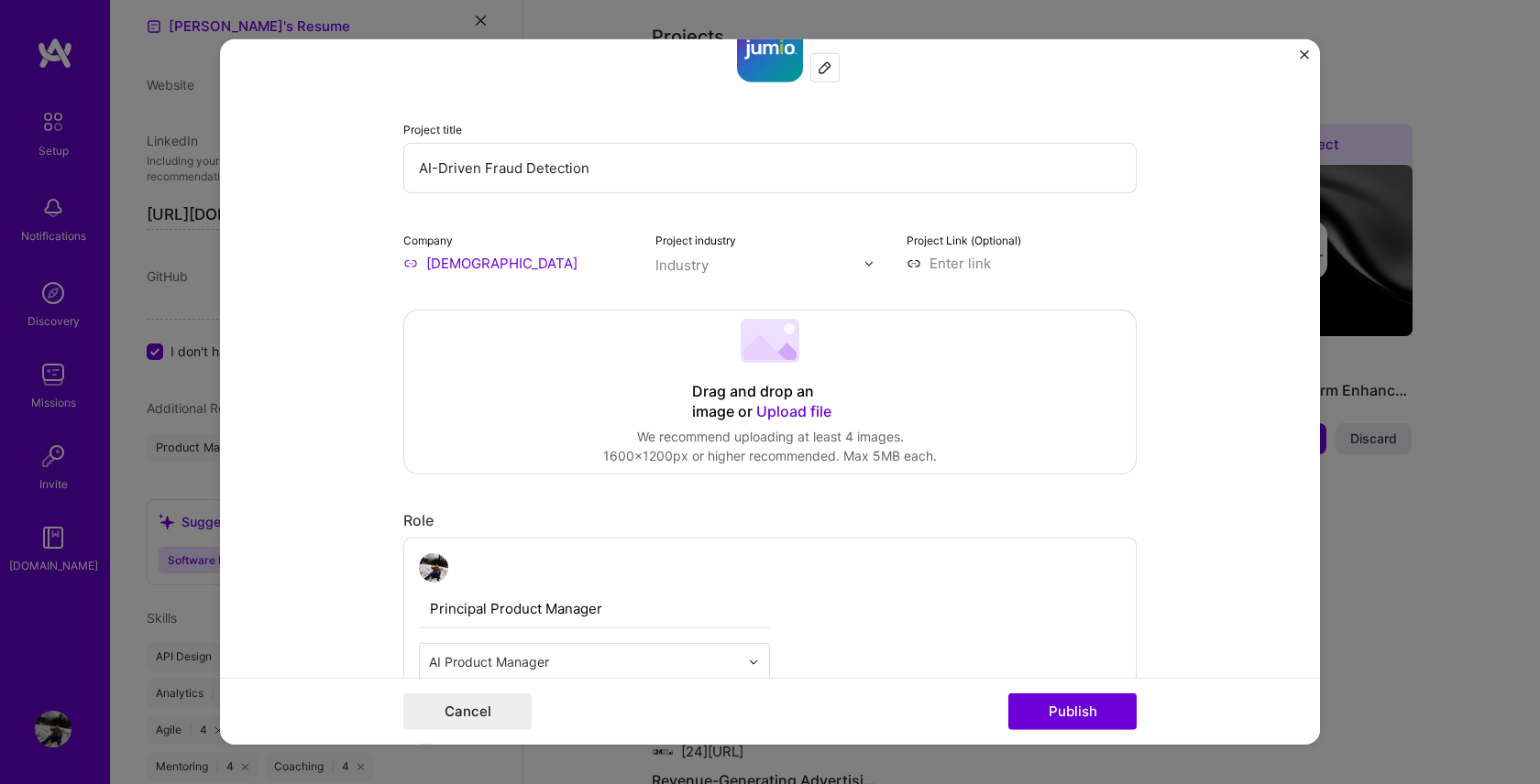
scroll to position [0, 0]
